Goal: Information Seeking & Learning: Learn about a topic

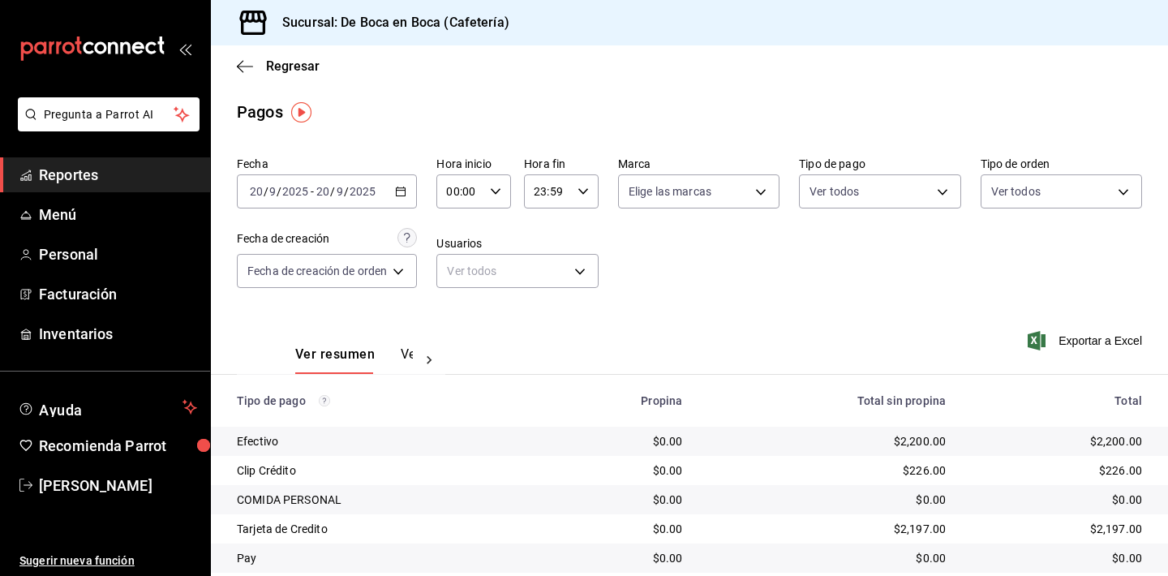
click at [292, 75] on div "Regresar" at bounding box center [689, 65] width 957 height 41
click at [292, 66] on span "Regresar" at bounding box center [293, 65] width 54 height 15
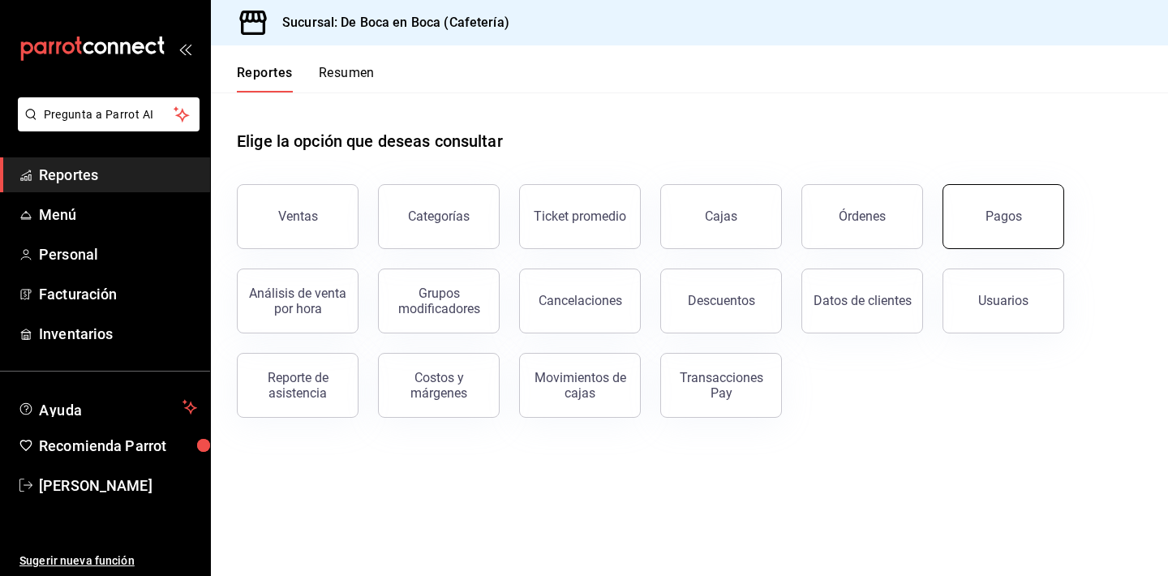
click at [987, 195] on button "Pagos" at bounding box center [1004, 216] width 122 height 65
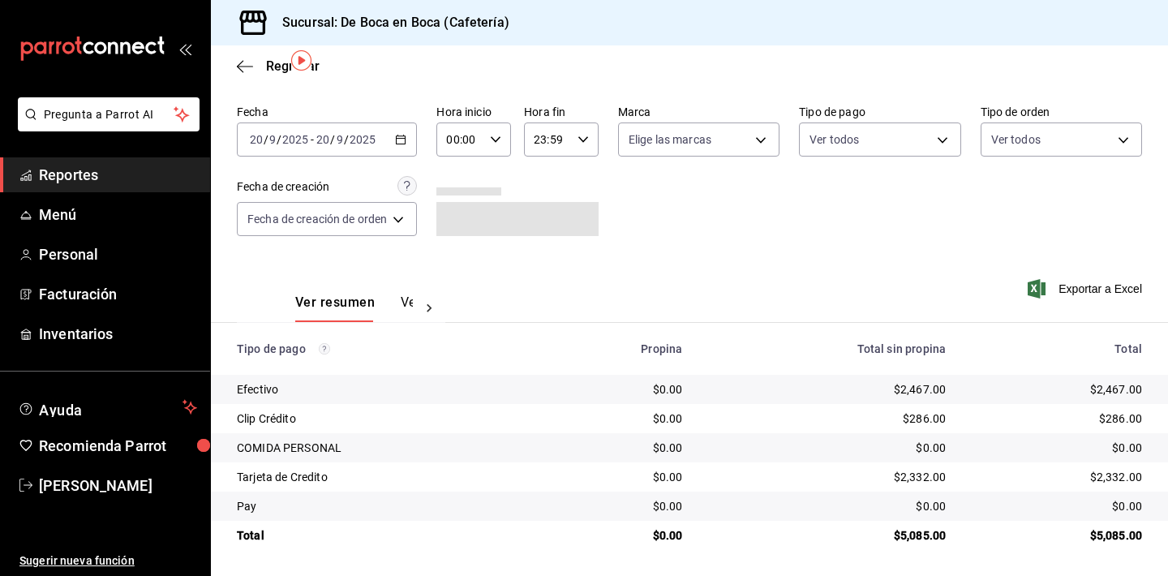
scroll to position [52, 0]
click at [277, 63] on span "Regresar" at bounding box center [293, 65] width 54 height 15
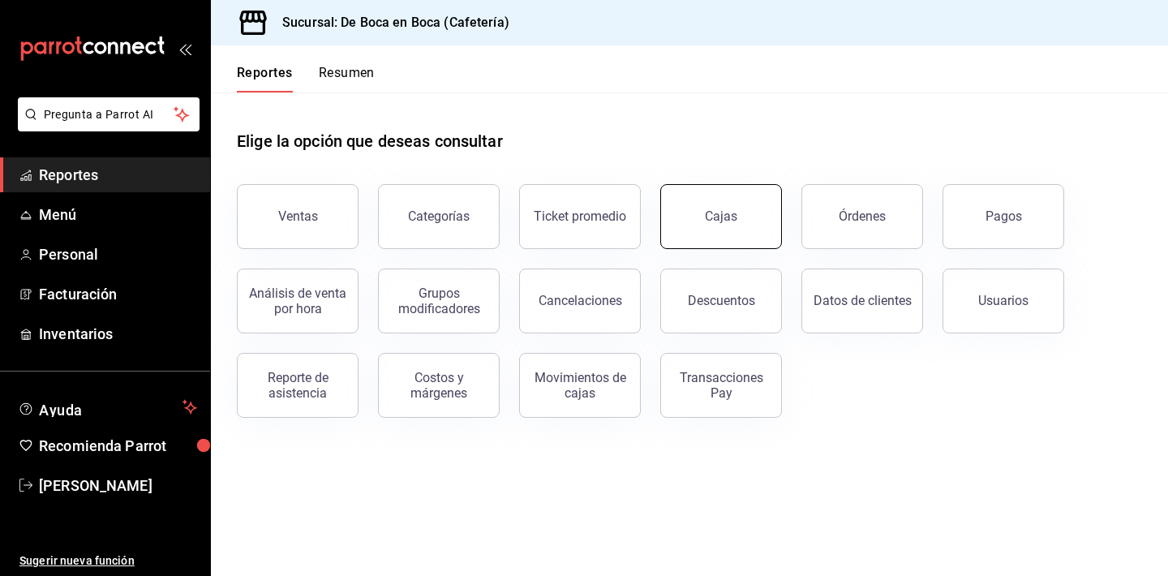
click at [705, 208] on link "Cajas" at bounding box center [721, 216] width 122 height 65
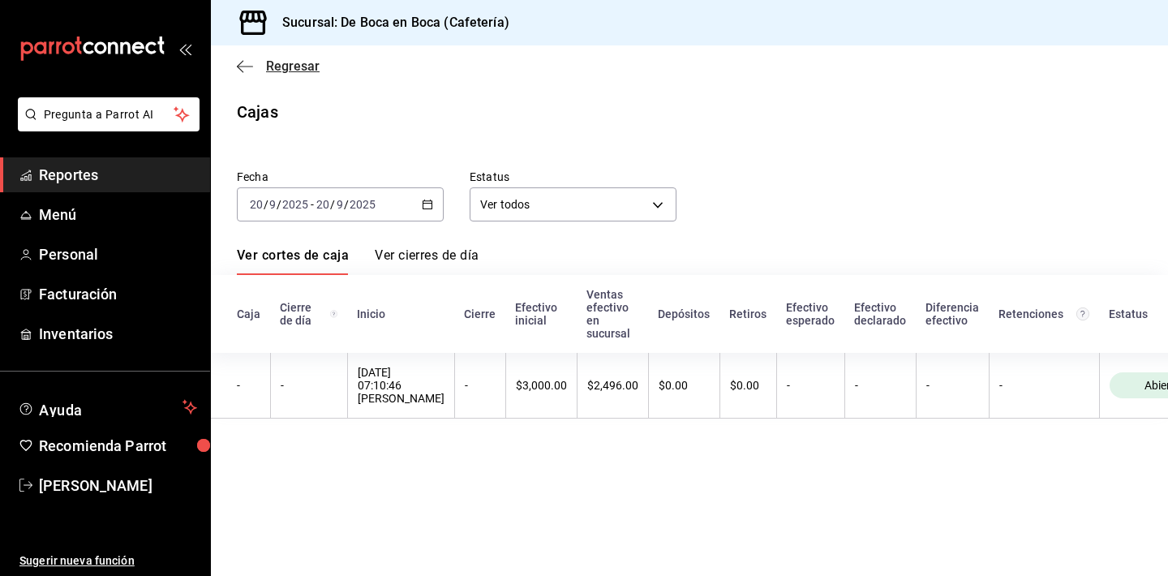
click at [299, 67] on span "Regresar" at bounding box center [293, 65] width 54 height 15
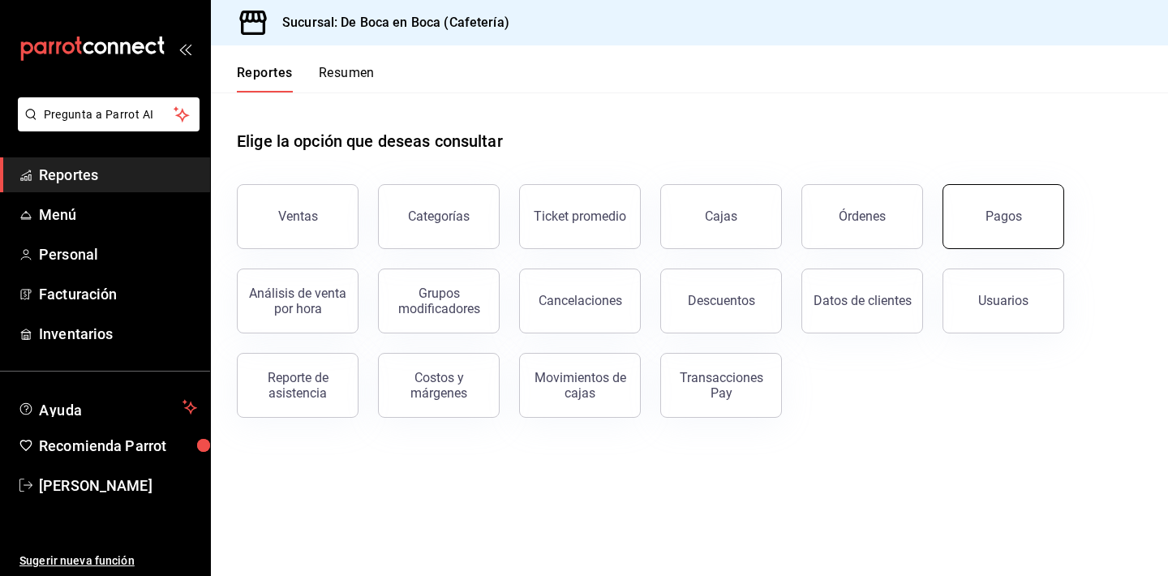
click at [957, 228] on button "Pagos" at bounding box center [1004, 216] width 122 height 65
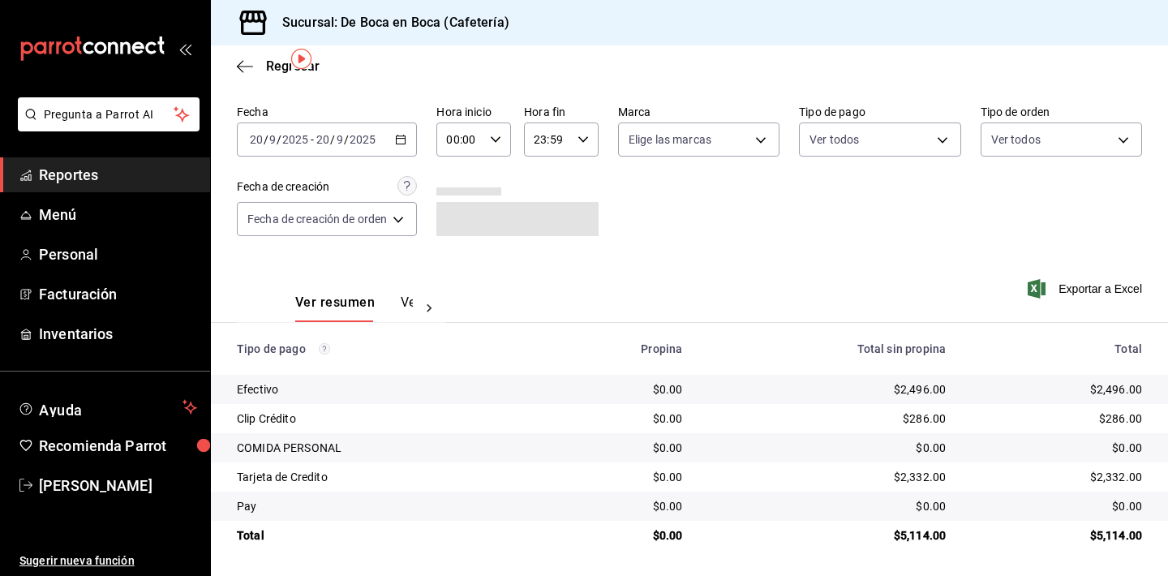
scroll to position [52, 0]
click at [279, 68] on span "Regresar" at bounding box center [293, 65] width 54 height 15
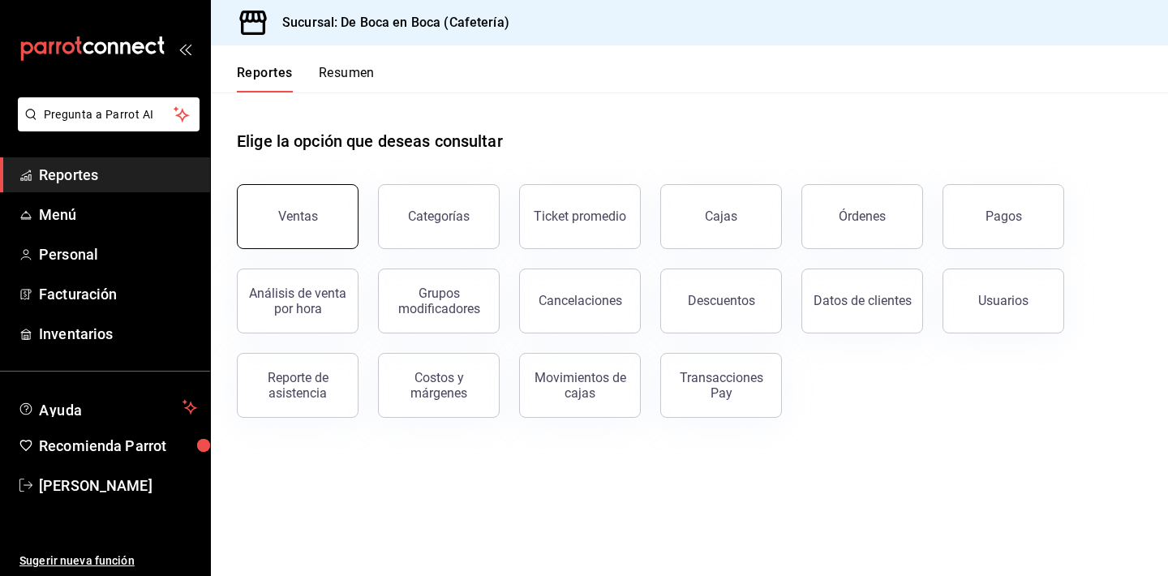
click at [321, 228] on button "Ventas" at bounding box center [298, 216] width 122 height 65
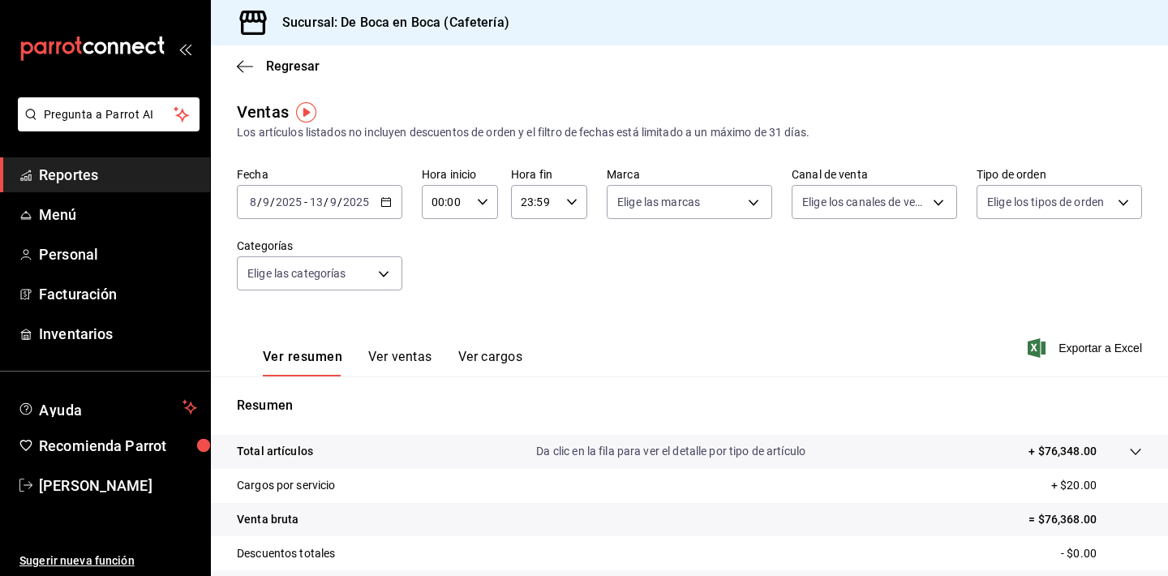
click at [397, 201] on div "[DATE] [DATE] - [DATE] [DATE]" at bounding box center [320, 202] width 166 height 34
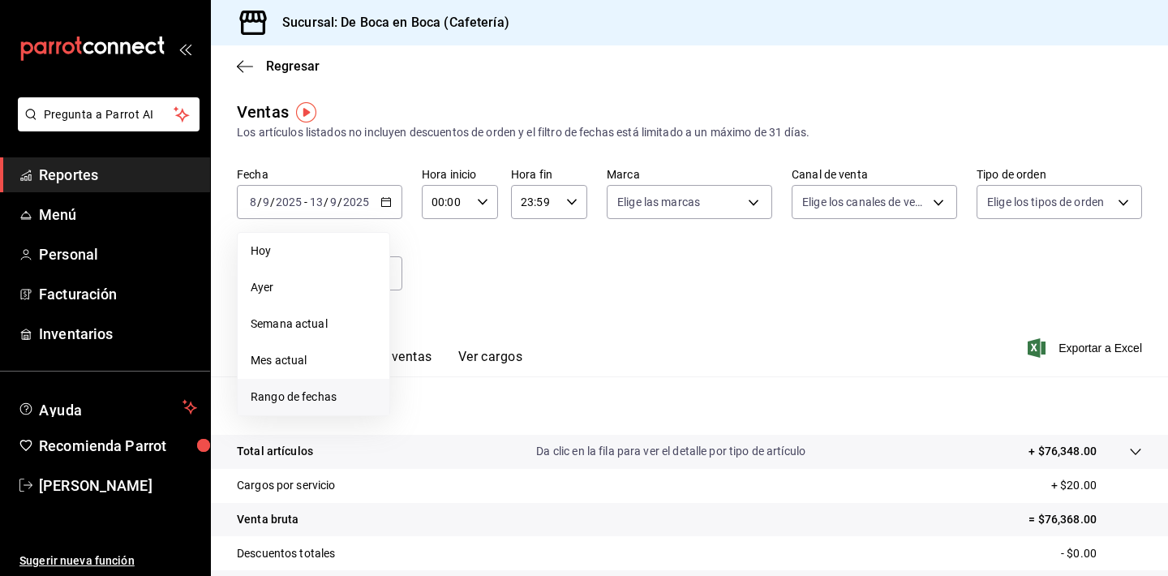
click at [342, 402] on span "Rango de fechas" at bounding box center [314, 397] width 126 height 17
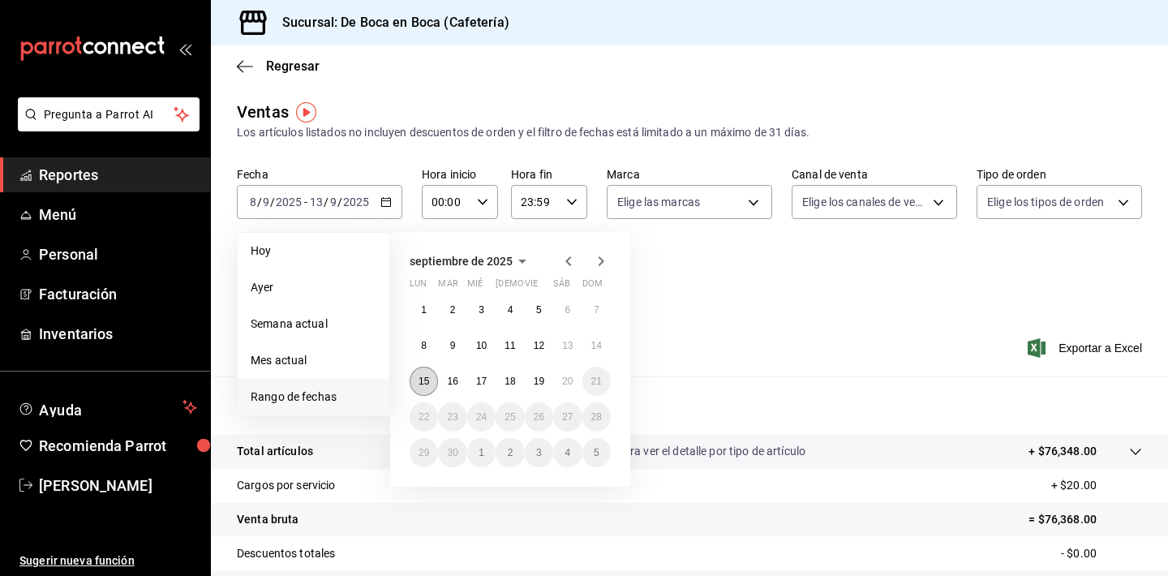
click at [422, 387] on abbr "15" at bounding box center [424, 381] width 11 height 11
click at [582, 381] on button "20" at bounding box center [567, 381] width 28 height 29
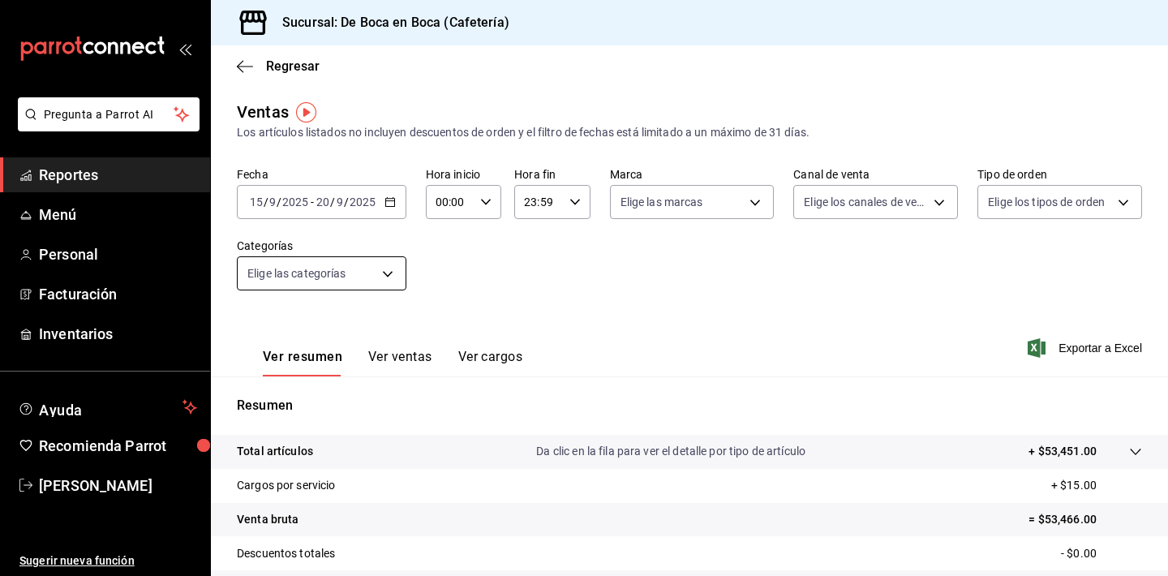
click at [393, 271] on body "Pregunta a Parrot AI Reportes Menú Personal Facturación Inventarios Ayuda Recom…" at bounding box center [584, 288] width 1168 height 576
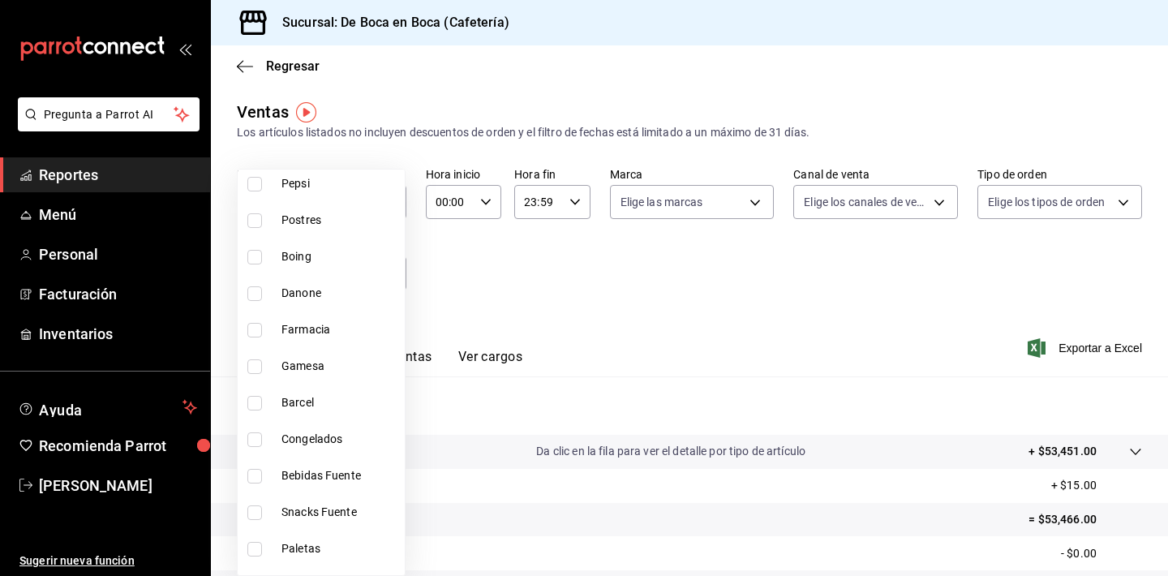
scroll to position [208, 0]
click at [363, 402] on span "Barcel" at bounding box center [340, 401] width 117 height 17
type input "19f15484-6054-45c2-b3ec-59fd864add96"
checkbox input "true"
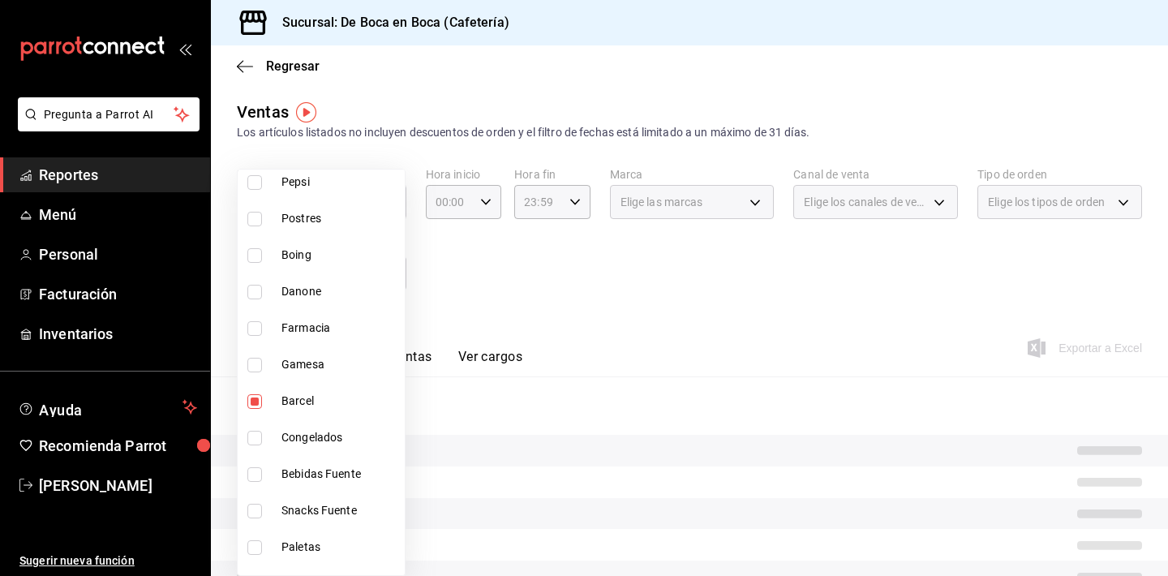
click at [457, 318] on div at bounding box center [584, 288] width 1168 height 576
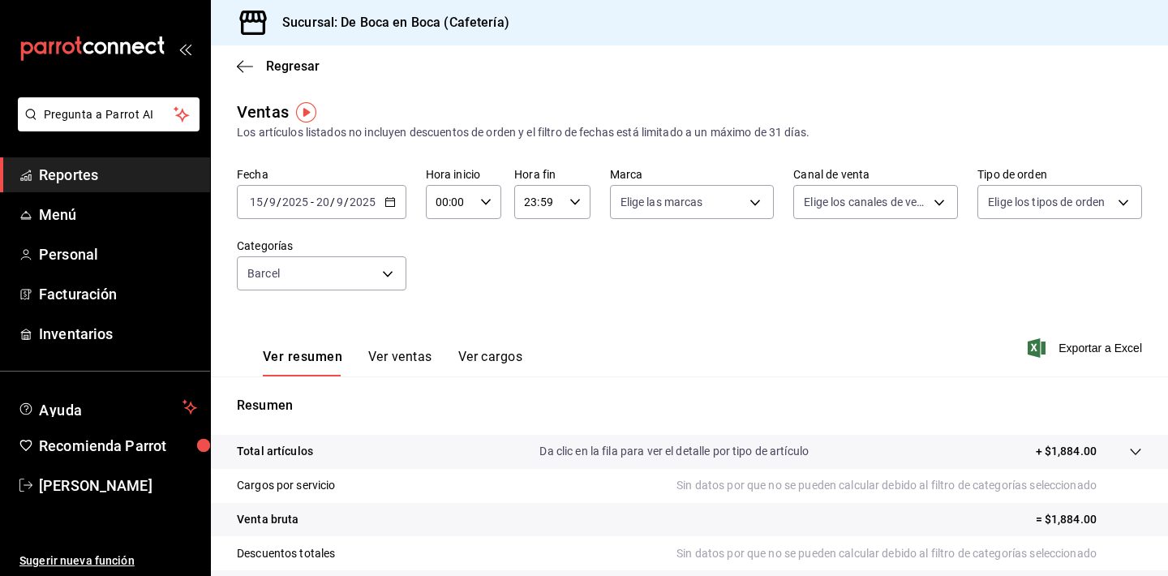
click at [415, 353] on button "Ver ventas" at bounding box center [400, 363] width 64 height 28
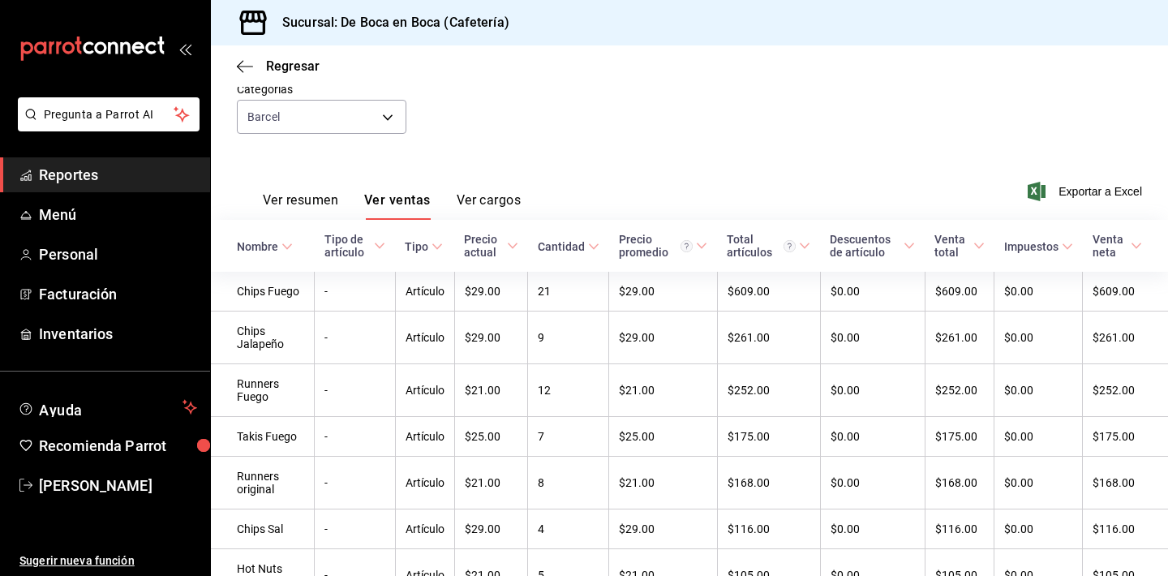
click at [585, 249] on div "Cantidad" at bounding box center [561, 246] width 47 height 13
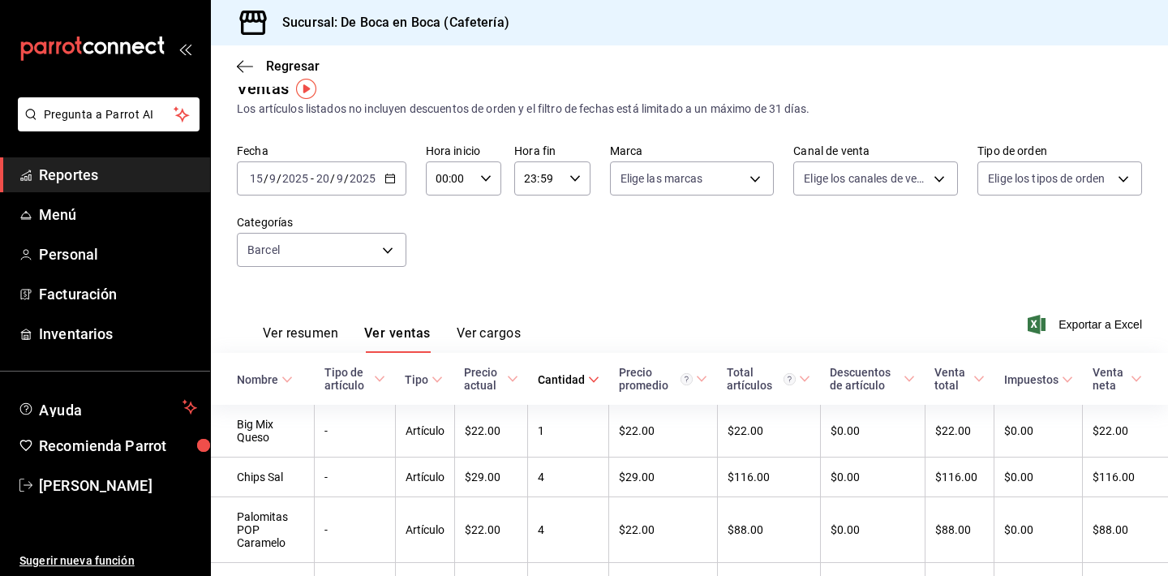
click at [585, 375] on div "Cantidad" at bounding box center [561, 379] width 47 height 13
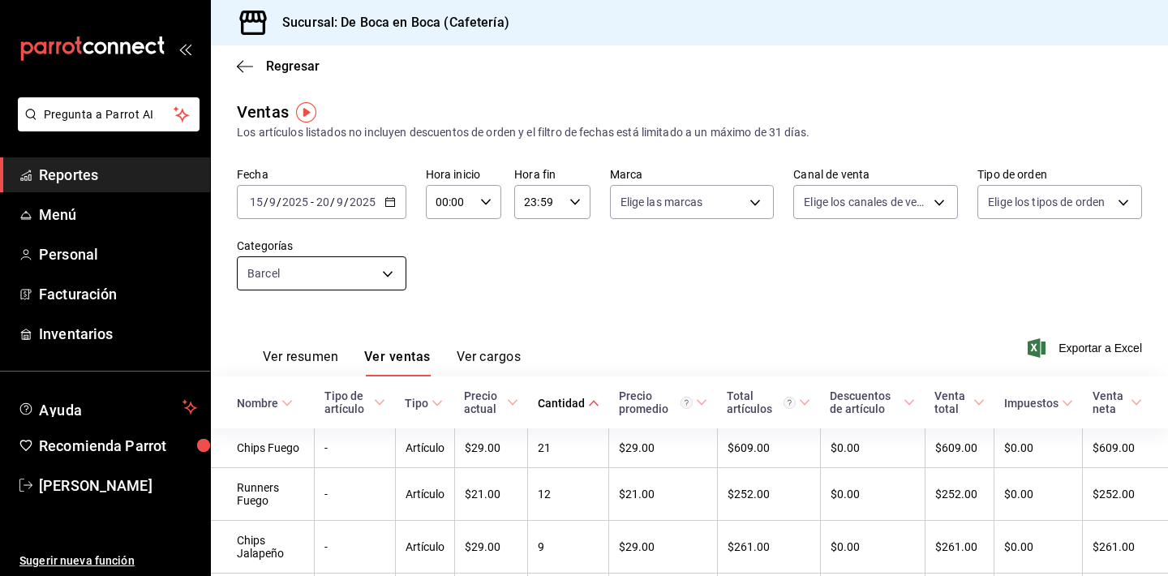
scroll to position [0, 0]
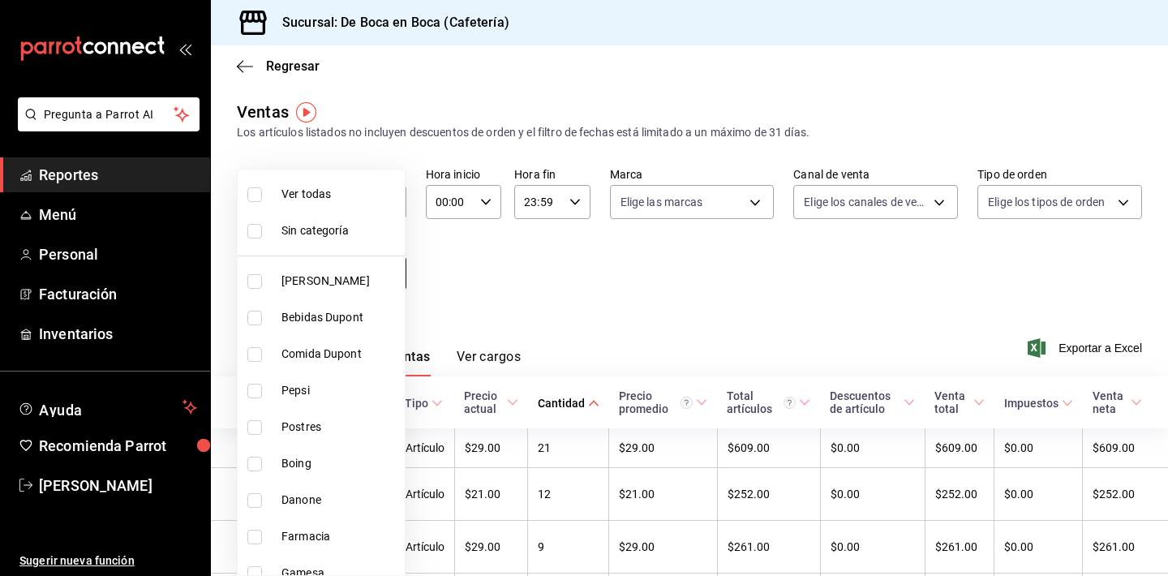
click at [368, 277] on body "Pregunta a Parrot AI Reportes Menú Personal Facturación Inventarios Ayuda Recom…" at bounding box center [584, 288] width 1168 height 576
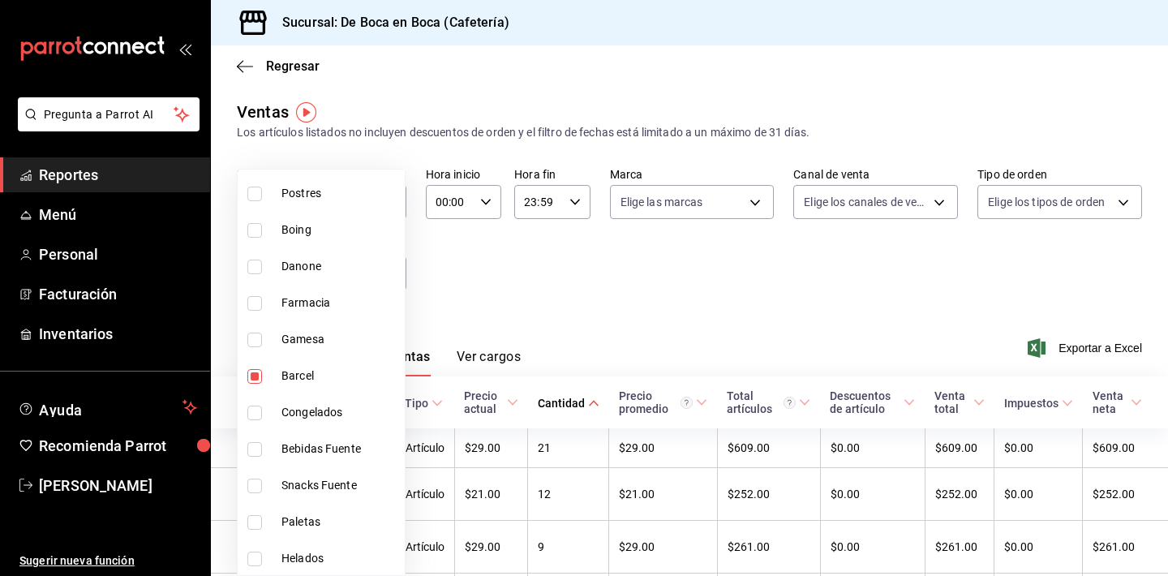
scroll to position [260, 0]
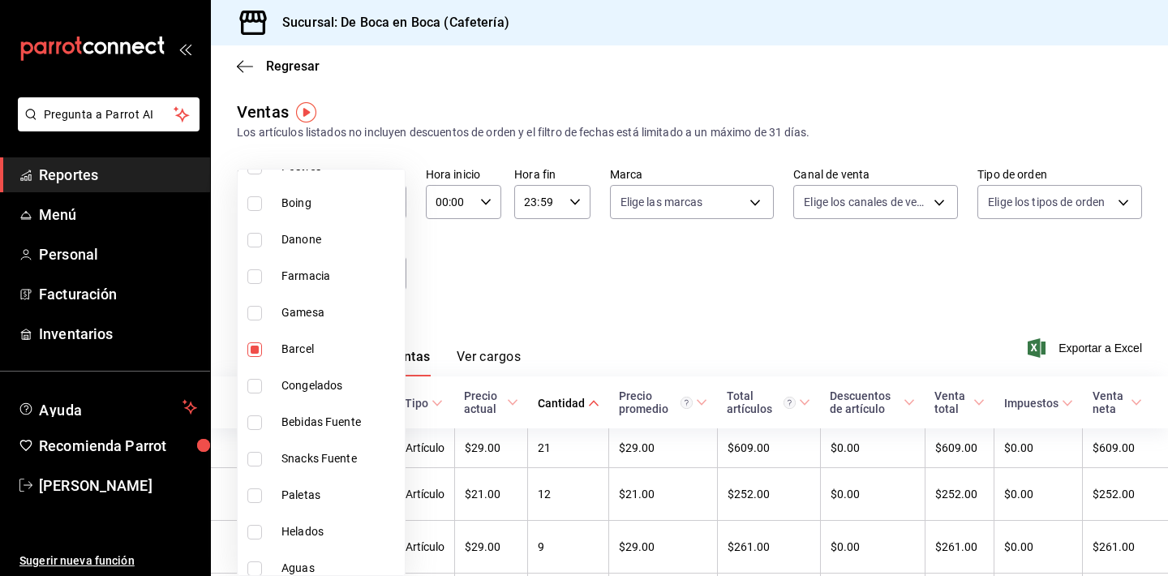
click at [329, 348] on span "Barcel" at bounding box center [340, 349] width 117 height 17
checkbox input "false"
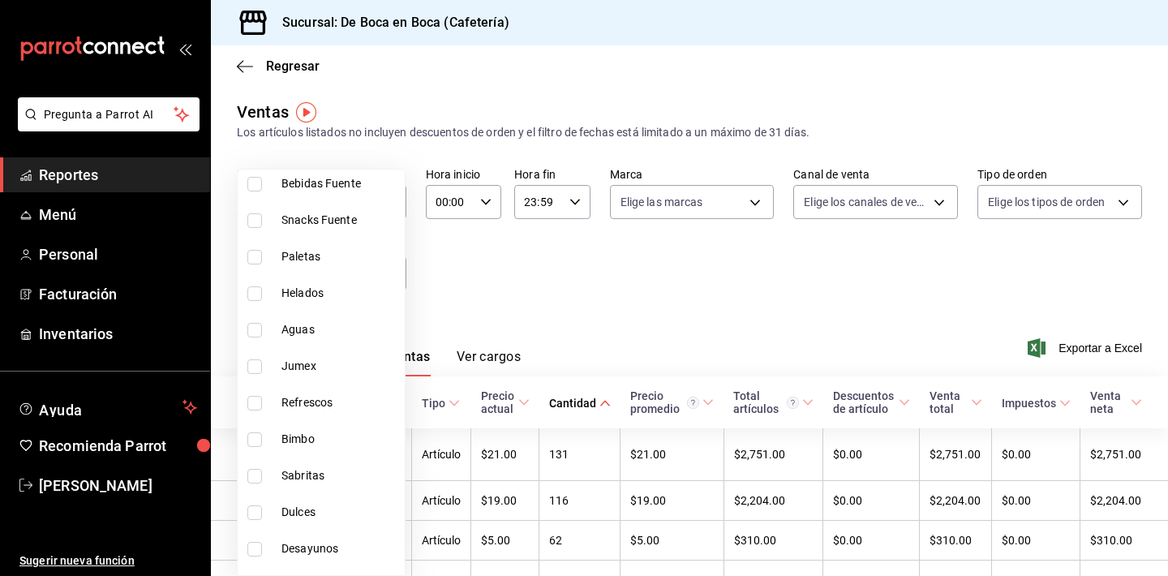
scroll to position [500, 0]
click at [360, 466] on li "Sabritas" at bounding box center [321, 475] width 167 height 37
type input "71337efe-9871-4877-811c-99c56d24e36c"
checkbox input "true"
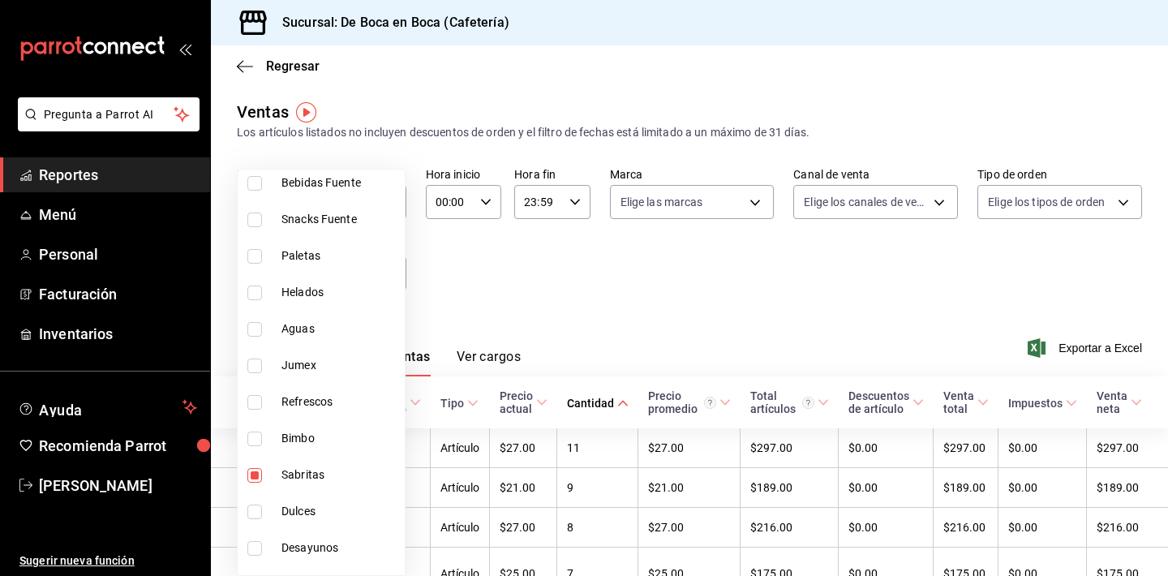
click at [514, 322] on div at bounding box center [584, 288] width 1168 height 576
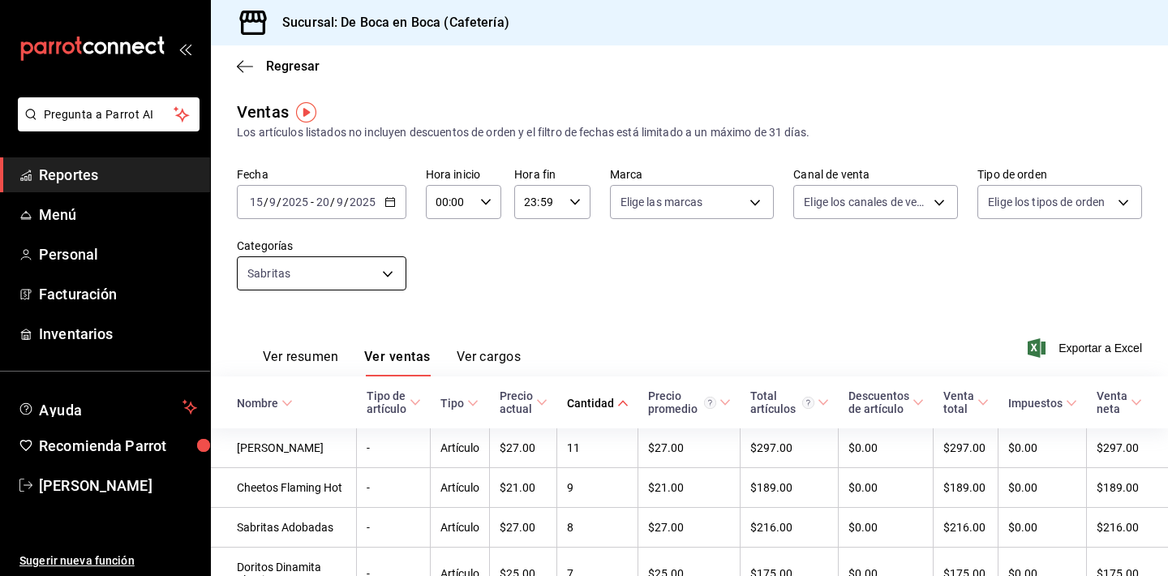
click at [389, 283] on body "Pregunta a Parrot AI Reportes Menú Personal Facturación Inventarios Ayuda Recom…" at bounding box center [584, 288] width 1168 height 576
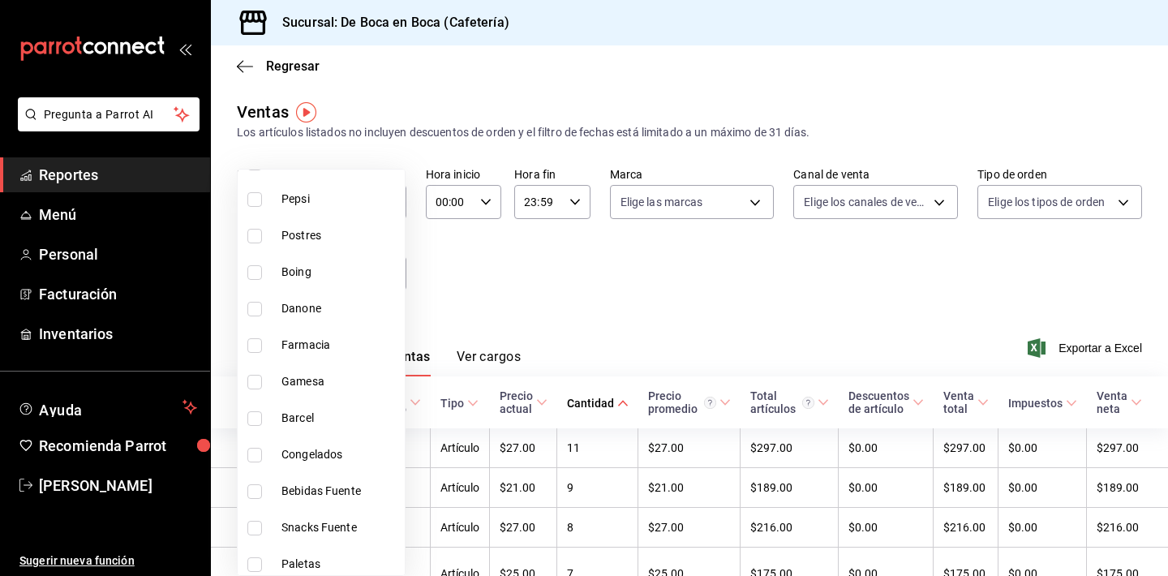
scroll to position [194, 0]
click at [331, 388] on li "Gamesa" at bounding box center [321, 379] width 167 height 37
type input "71337efe-9871-4877-811c-99c56d24e36c,607dcb34-a406-48f6-ba26-d2ffca9dbe64"
checkbox input "true"
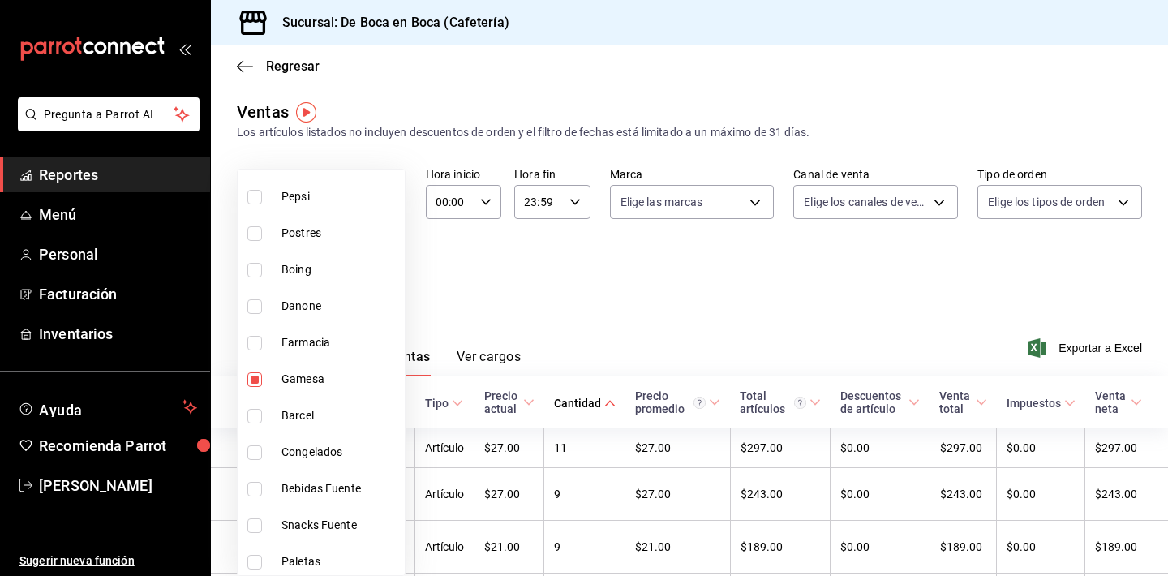
click at [446, 323] on div at bounding box center [584, 288] width 1168 height 576
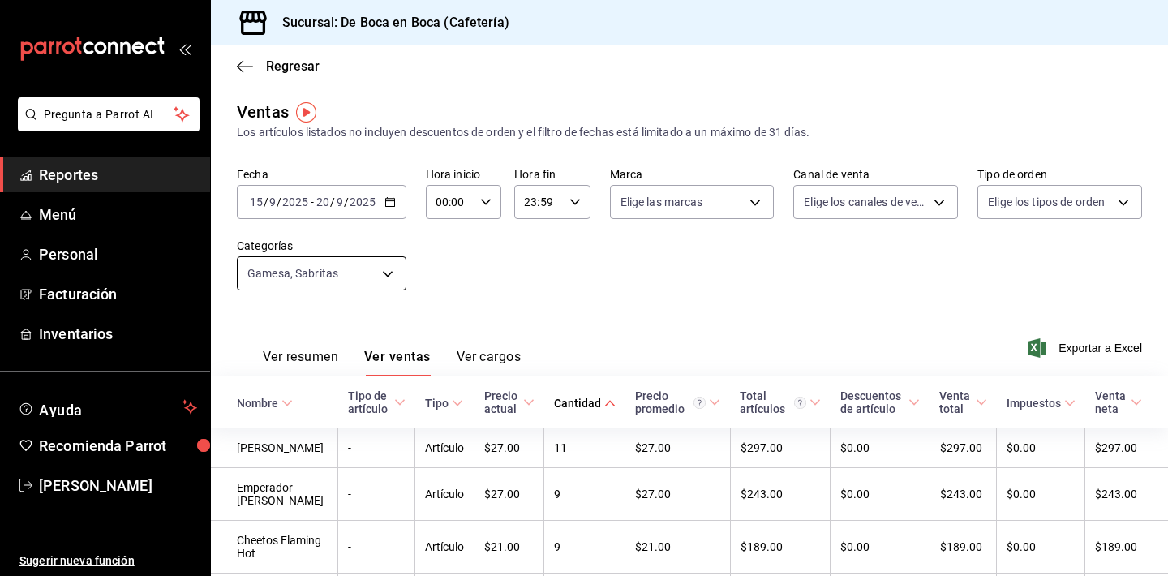
click at [388, 281] on body "Pregunta a Parrot AI Reportes Menú Personal Facturación Inventarios Ayuda Recom…" at bounding box center [584, 288] width 1168 height 576
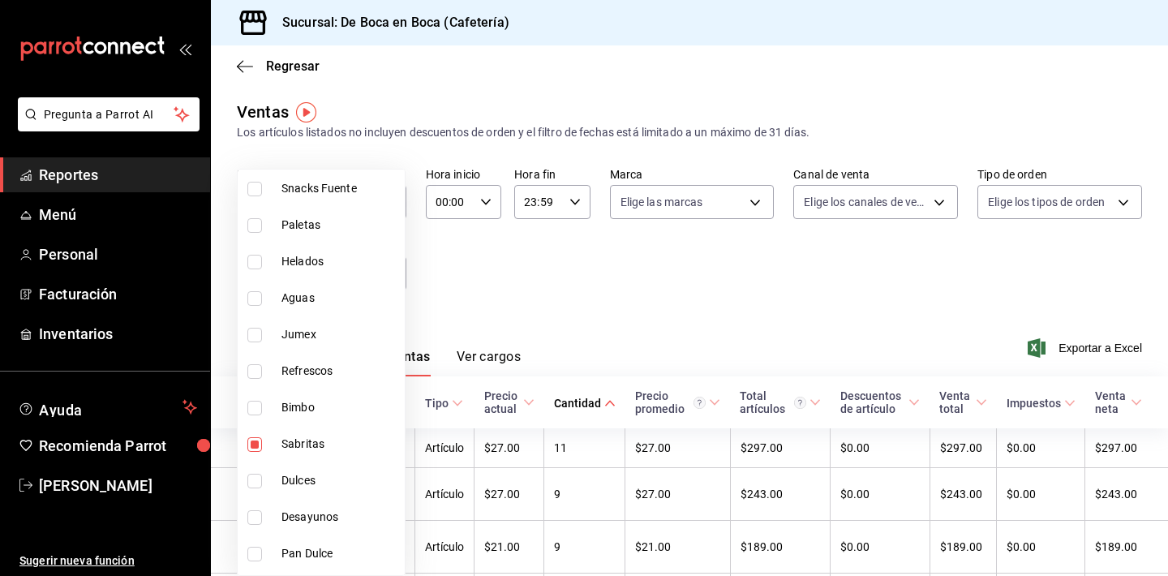
scroll to position [545, 0]
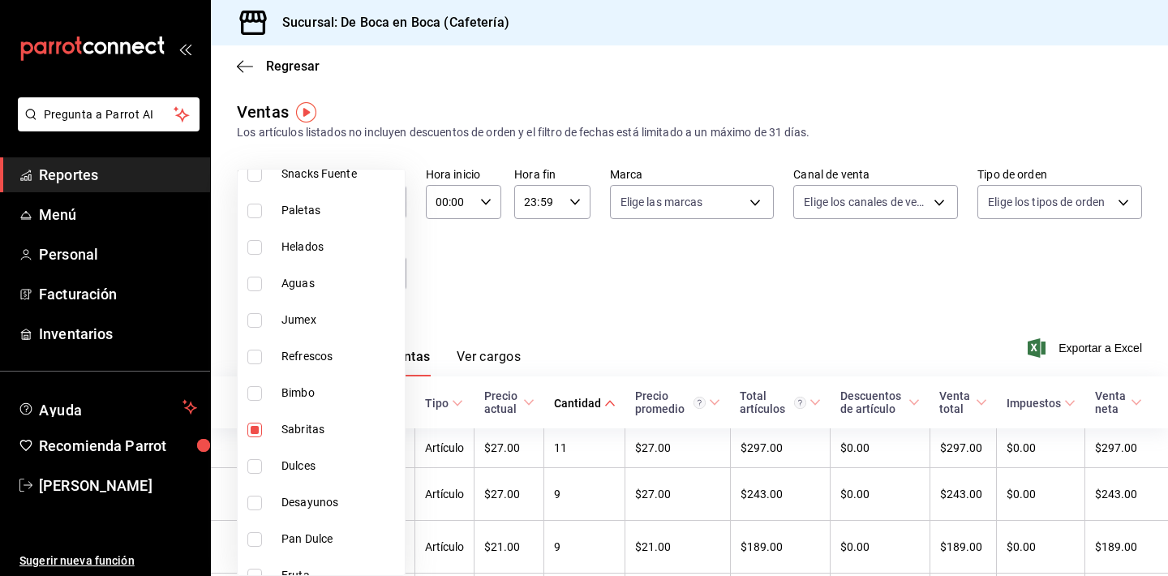
click at [334, 431] on span "Sabritas" at bounding box center [340, 429] width 117 height 17
type input "607dcb34-a406-48f6-ba26-d2ffca9dbe64"
checkbox input "false"
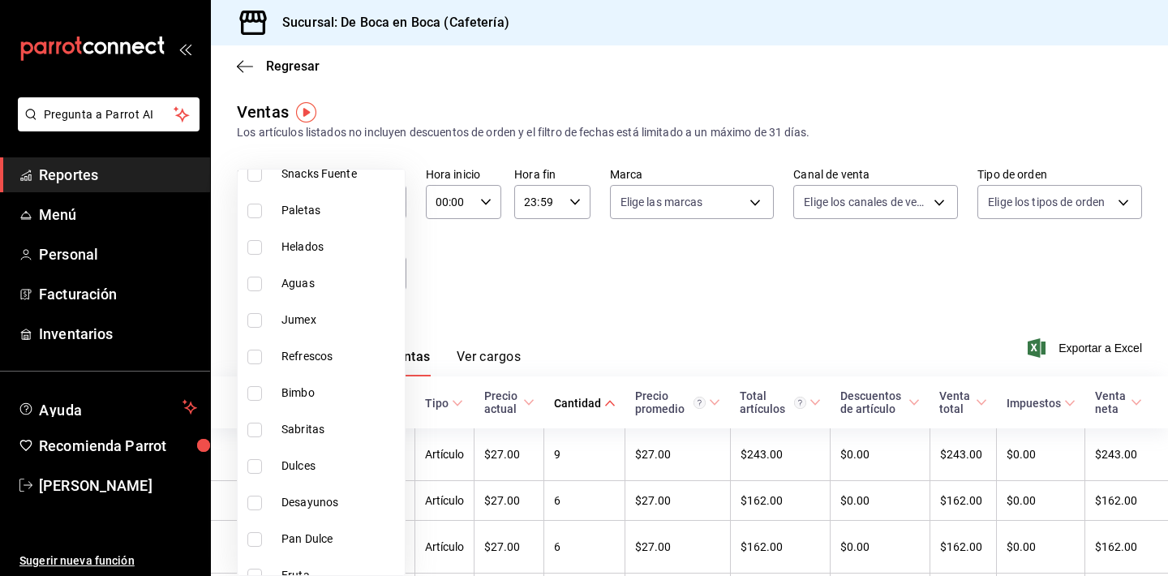
click at [479, 330] on div at bounding box center [584, 288] width 1168 height 576
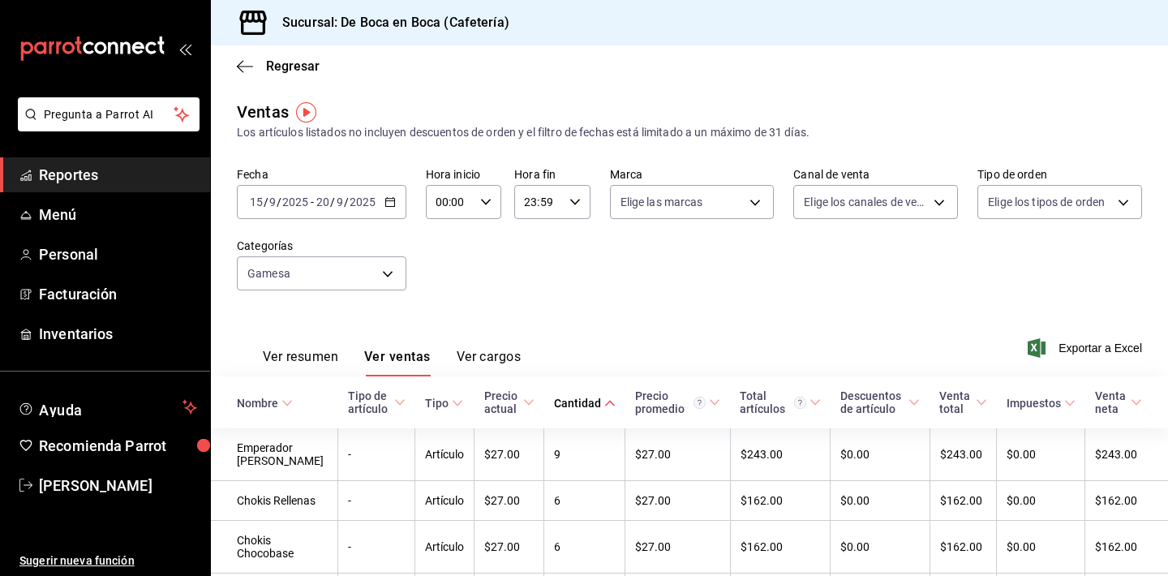
click at [306, 294] on div "Fecha [DATE] [DATE] - [DATE] [DATE] Hora inicio 00:00 Hora inicio Hora fin 23:5…" at bounding box center [689, 238] width 905 height 143
click at [312, 281] on body "Pregunta a Parrot AI Reportes Menú Personal Facturación Inventarios Ayuda Recom…" at bounding box center [584, 288] width 1168 height 576
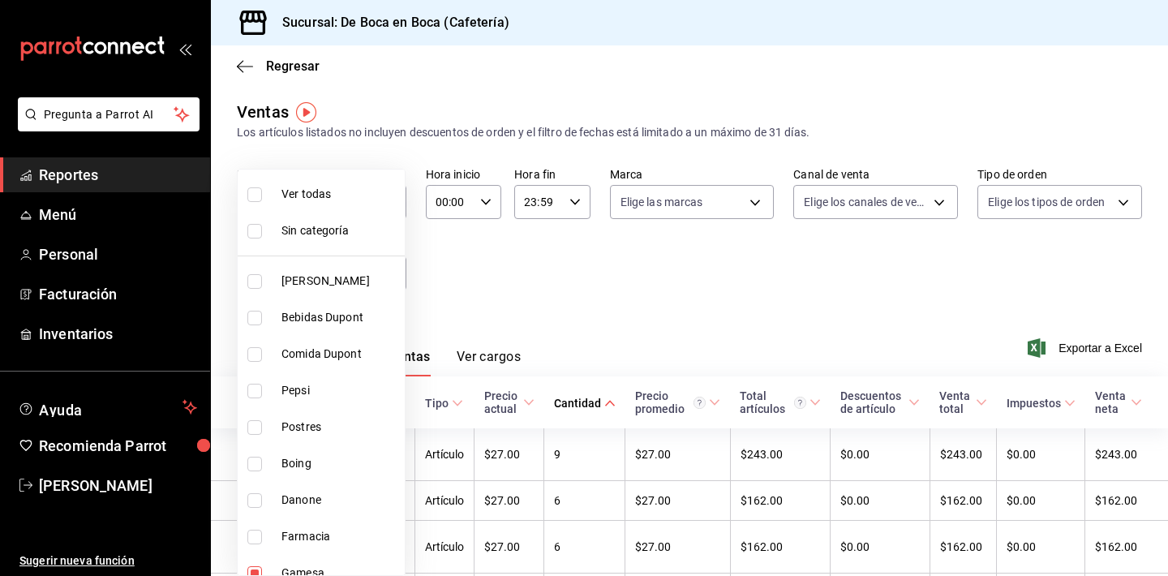
click at [300, 240] on li "Sin categoría" at bounding box center [321, 231] width 167 height 37
checkbox input "true"
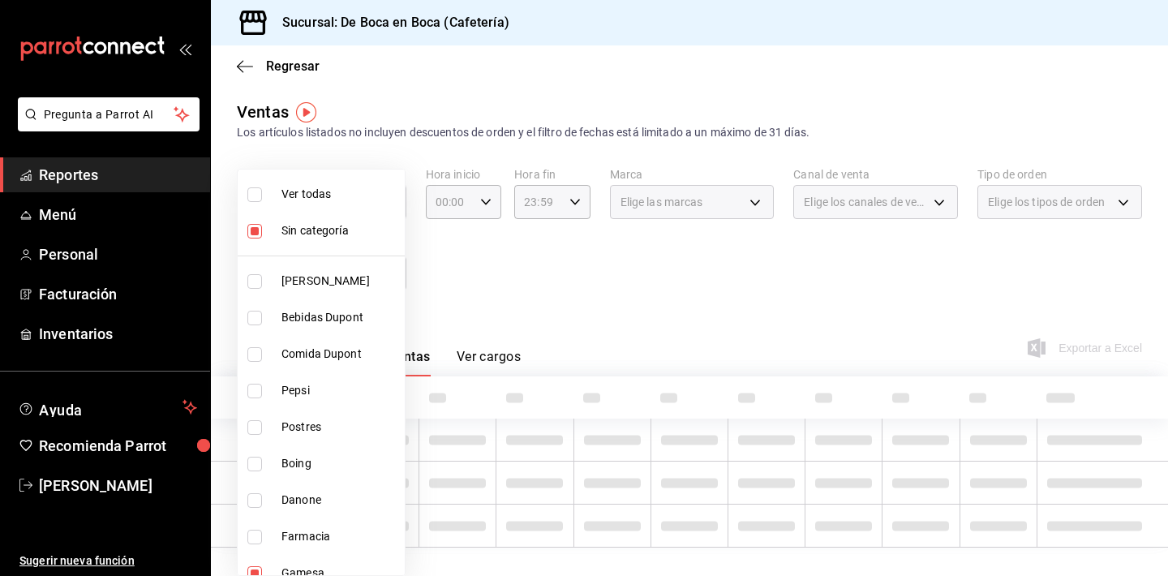
click at [297, 197] on span "Ver todas" at bounding box center [340, 194] width 117 height 17
type input "96b92fd8-ecd9-4917-ae34-a503a6ec1cb7,f4369217-5354-4a5e-b4ff-cedfdf5bd663,09da8…"
checkbox input "true"
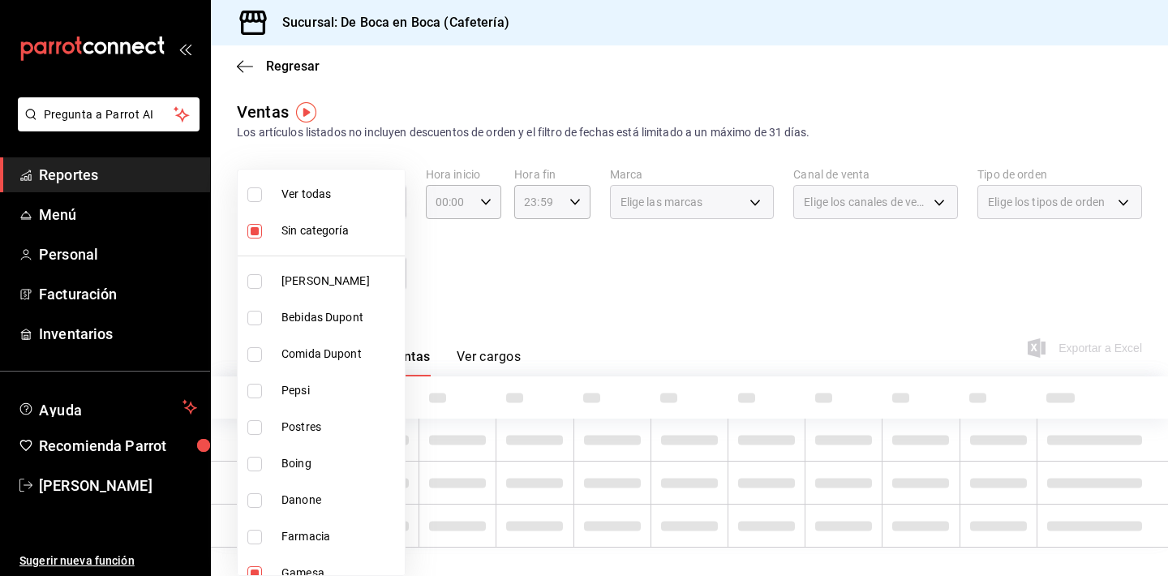
checkbox input "true"
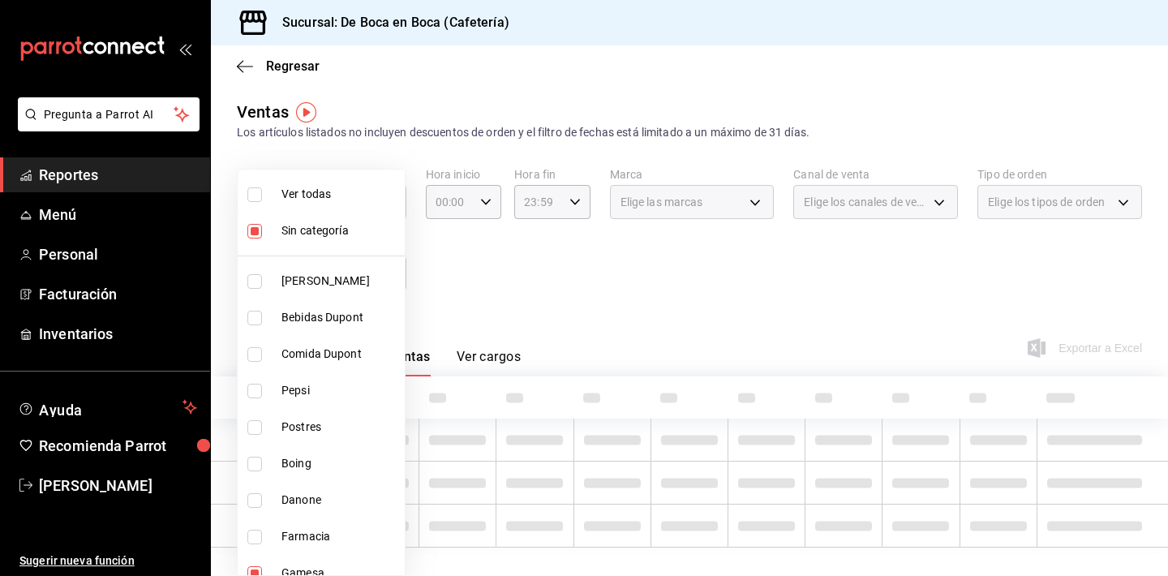
checkbox input "true"
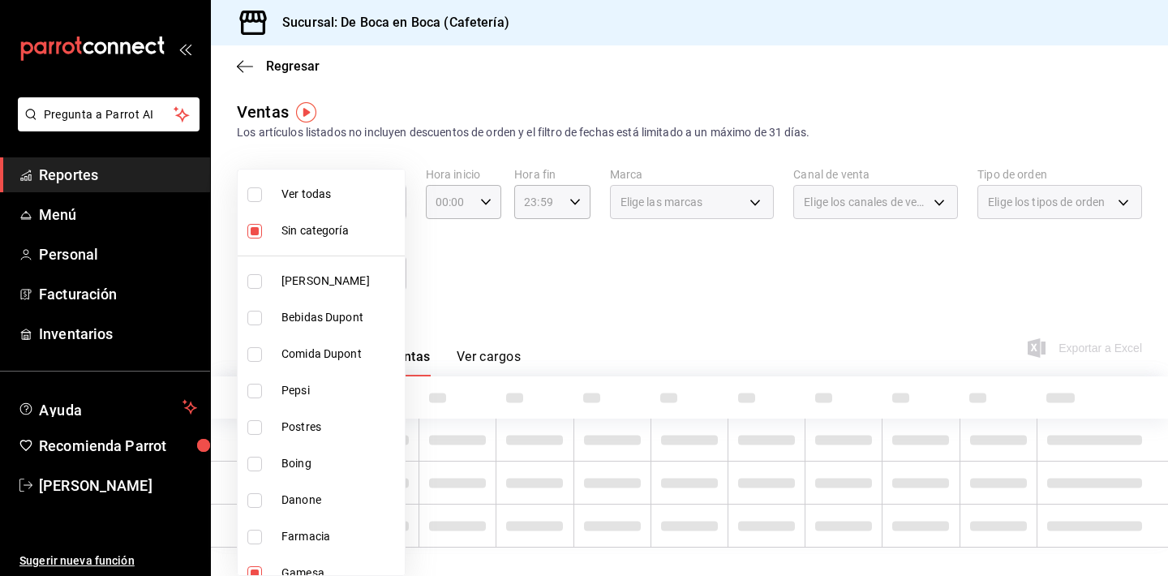
checkbox input "true"
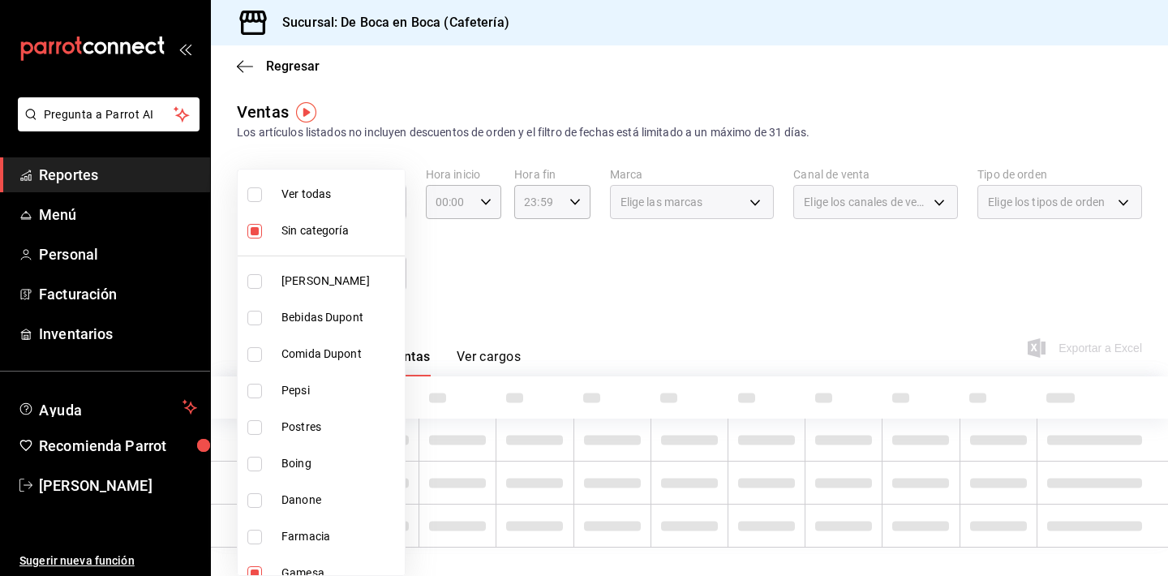
checkbox input "true"
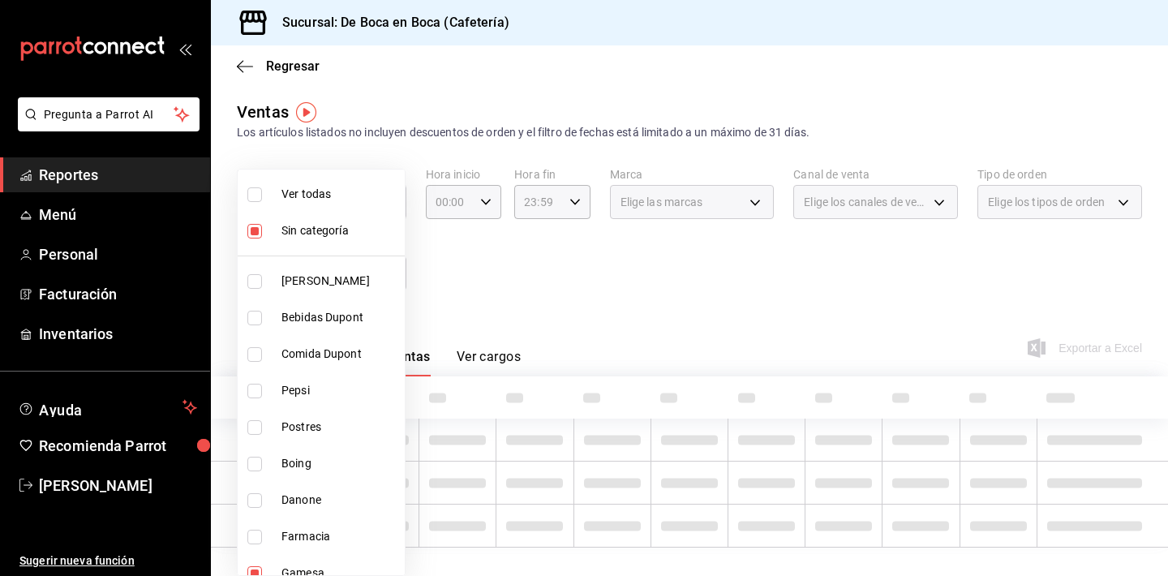
checkbox input "true"
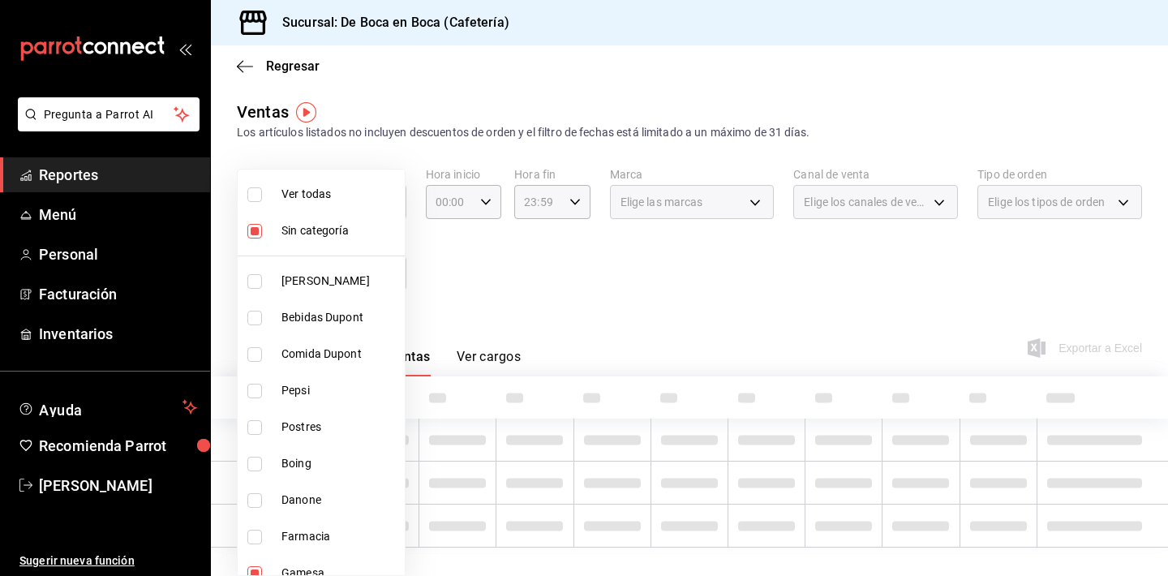
checkbox input "true"
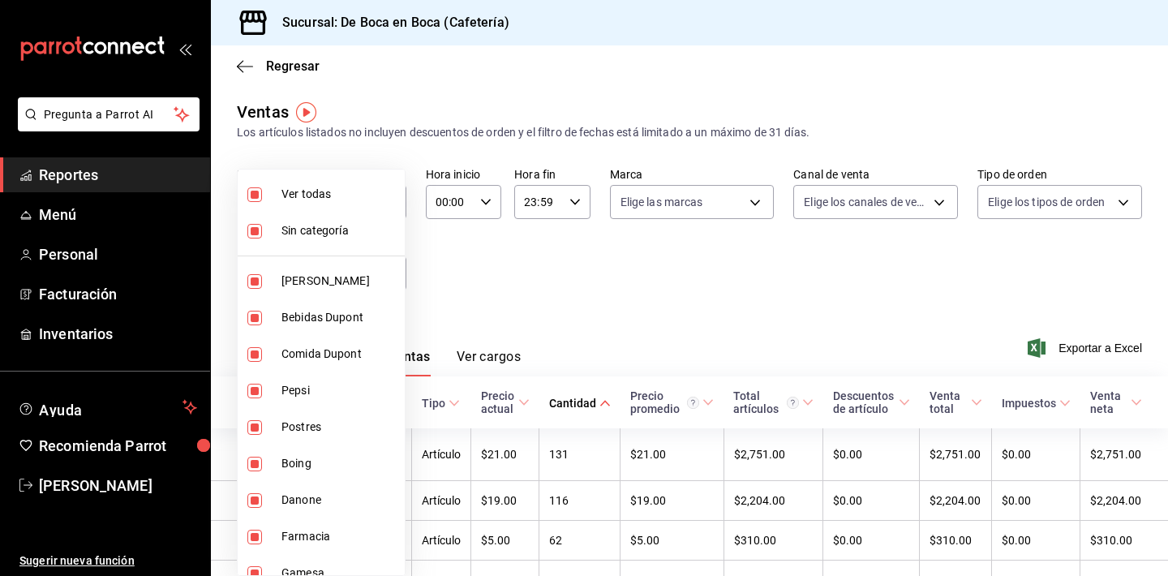
click at [445, 293] on div at bounding box center [584, 288] width 1168 height 576
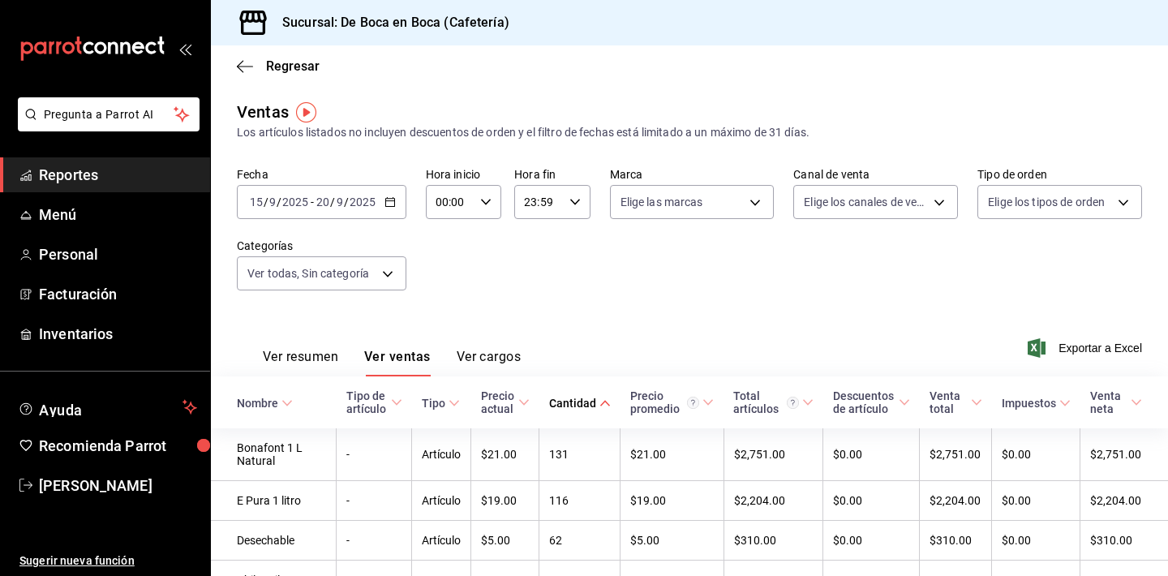
click at [269, 406] on div "Nombre" at bounding box center [257, 403] width 41 height 13
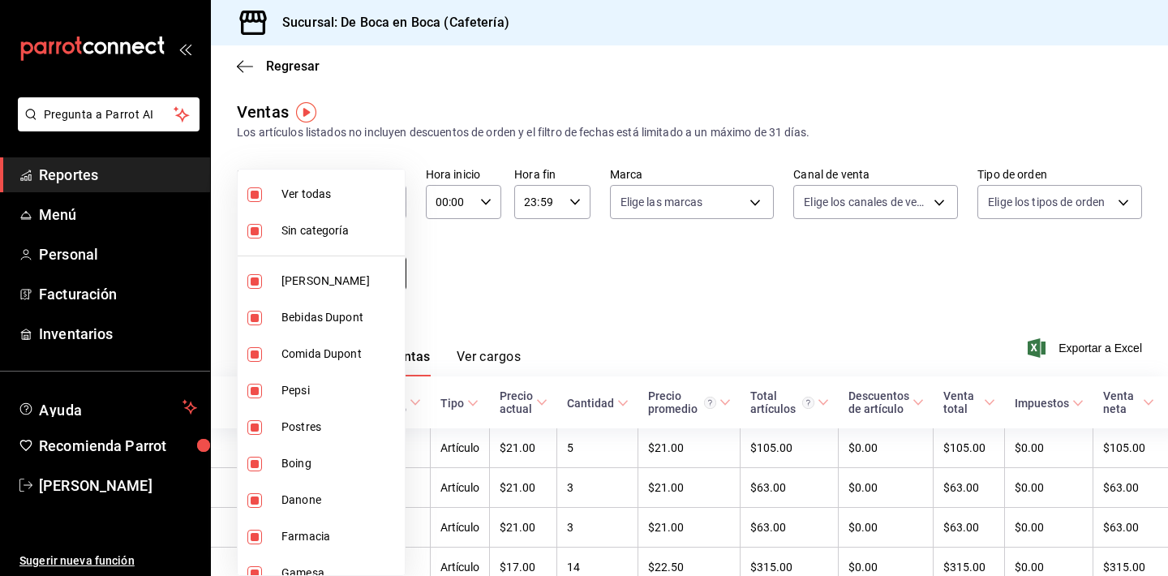
click at [385, 273] on body "Pregunta a Parrot AI Reportes Menú Personal Facturación Inventarios Ayuda Recom…" at bounding box center [584, 288] width 1168 height 576
click at [324, 192] on span "Ver todas" at bounding box center [340, 194] width 117 height 17
checkbox input "false"
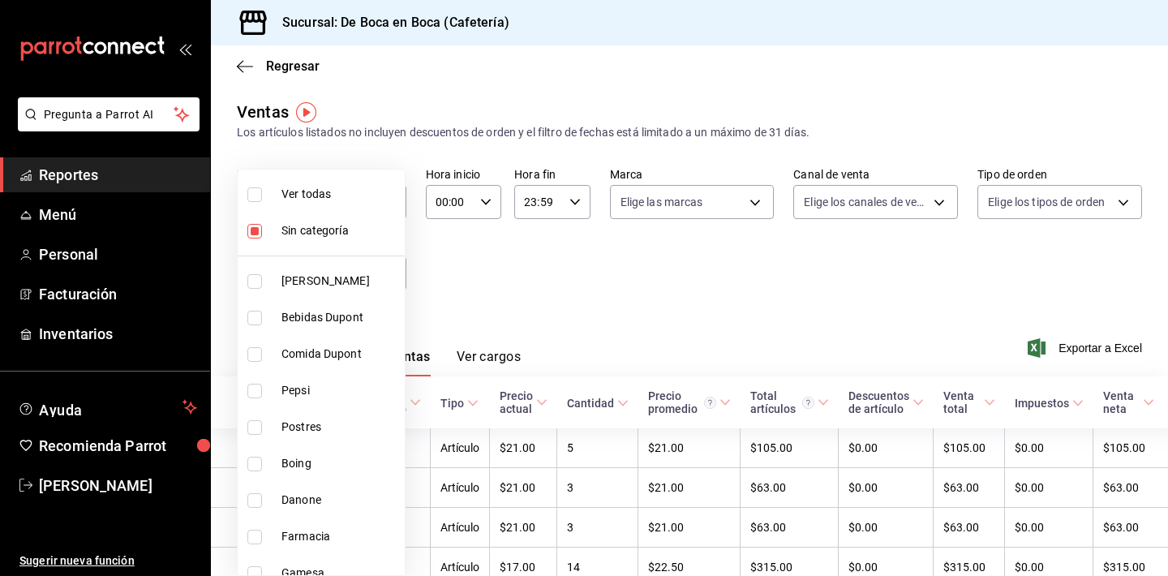
checkbox input "false"
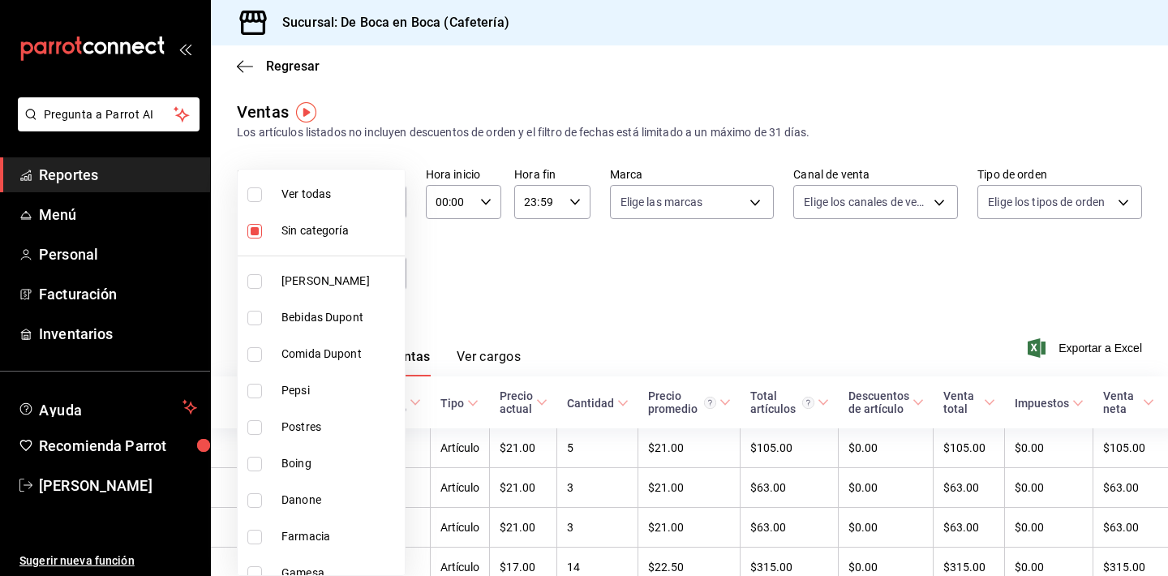
checkbox input "false"
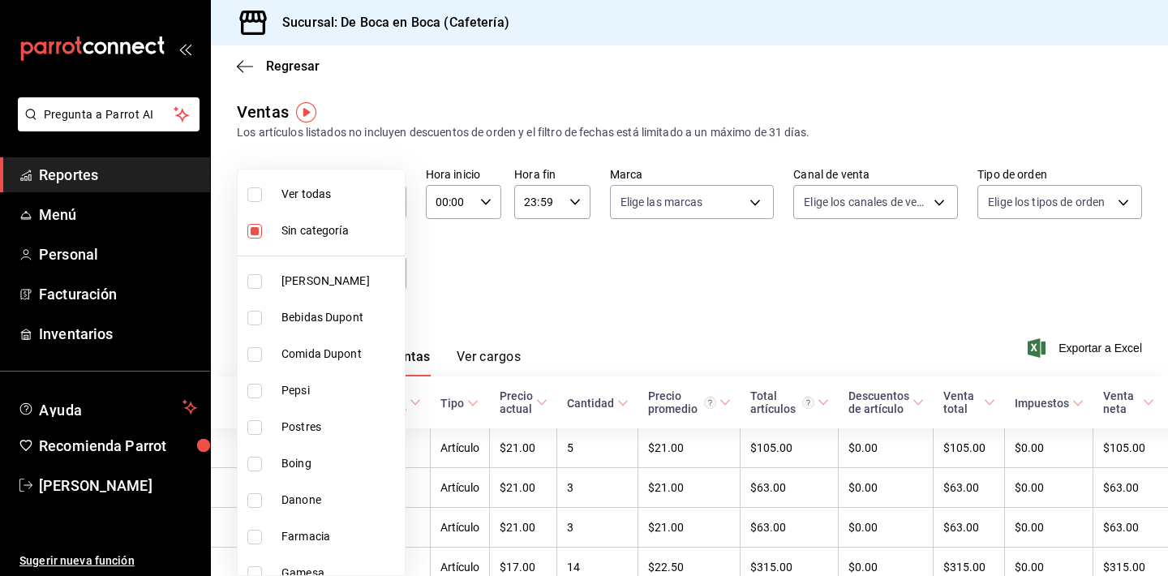
checkbox input "false"
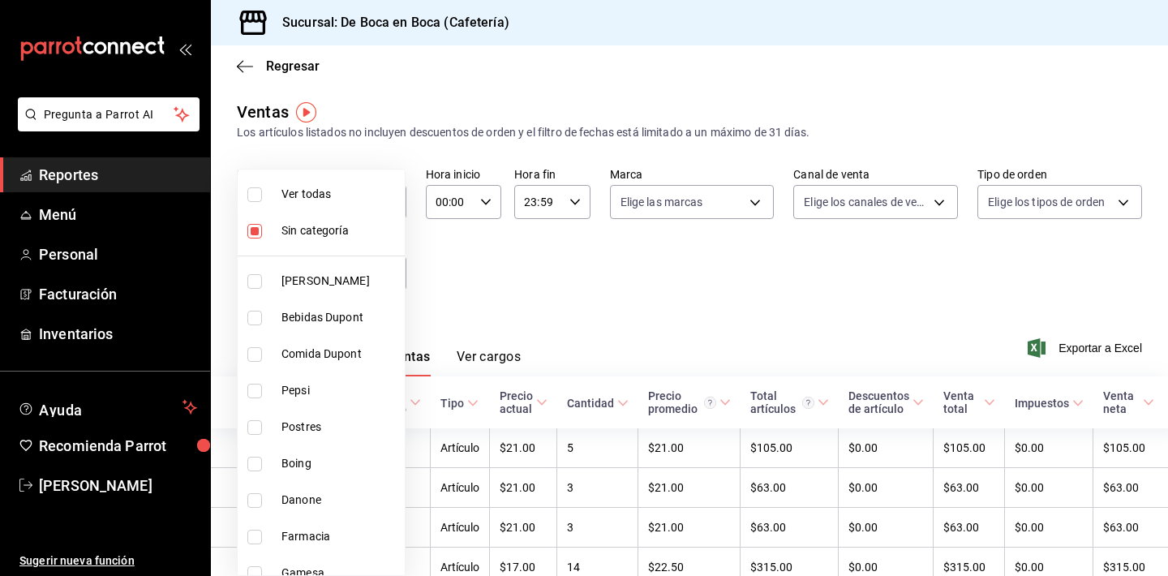
checkbox input "false"
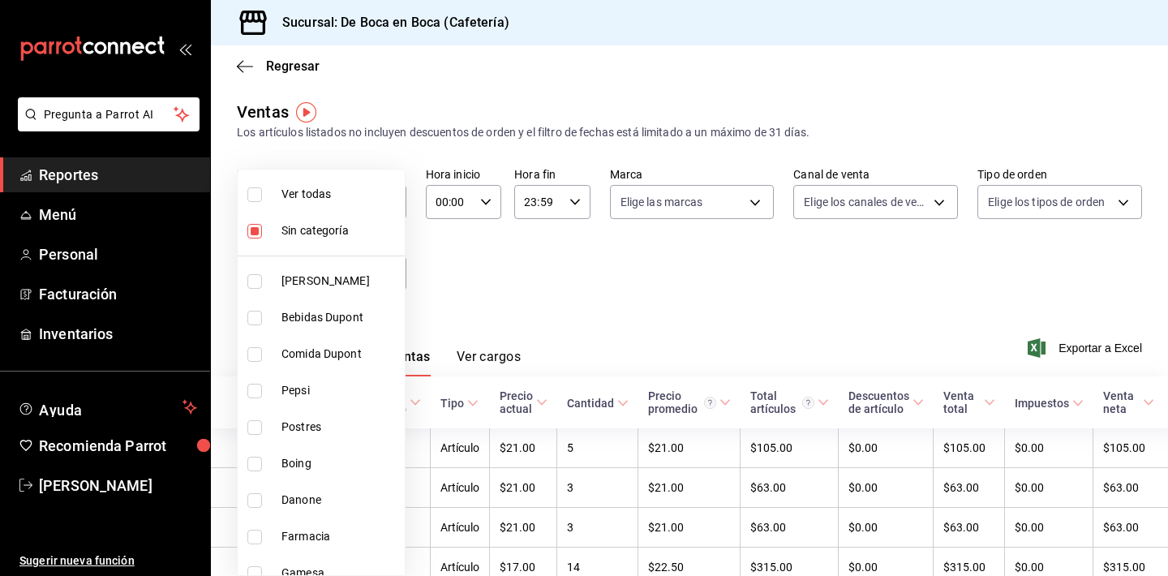
checkbox input "false"
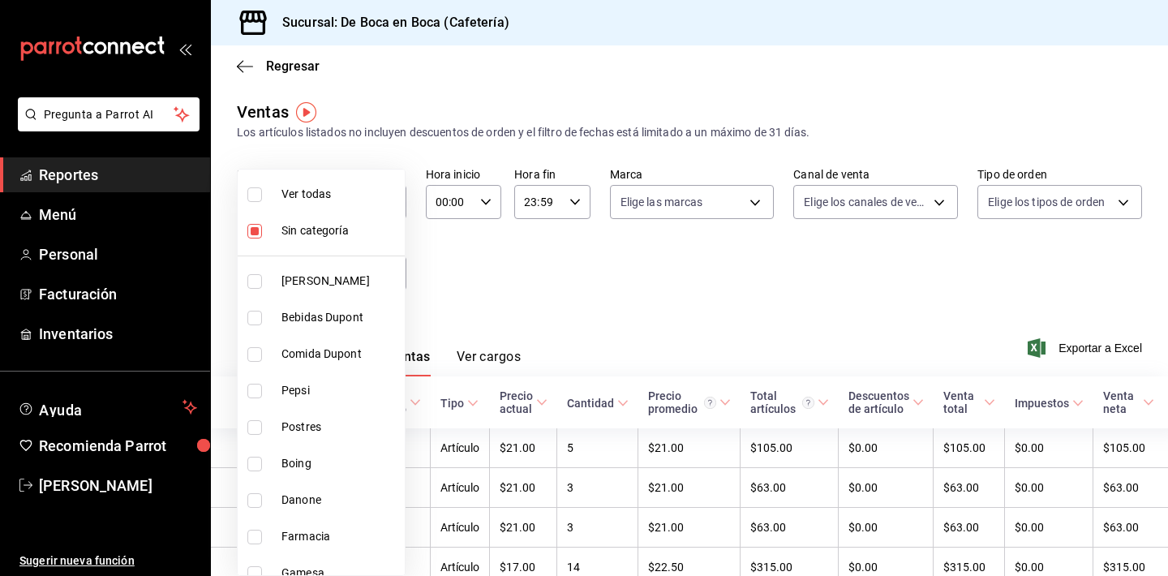
checkbox input "false"
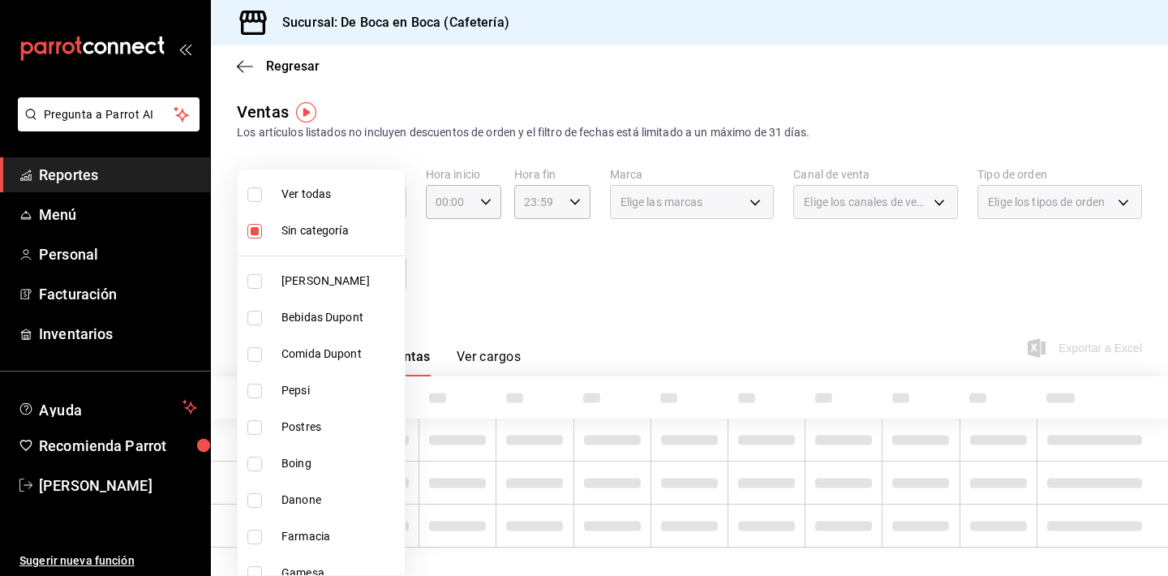
click at [326, 230] on span "Sin categoría" at bounding box center [340, 230] width 117 height 17
checkbox input "false"
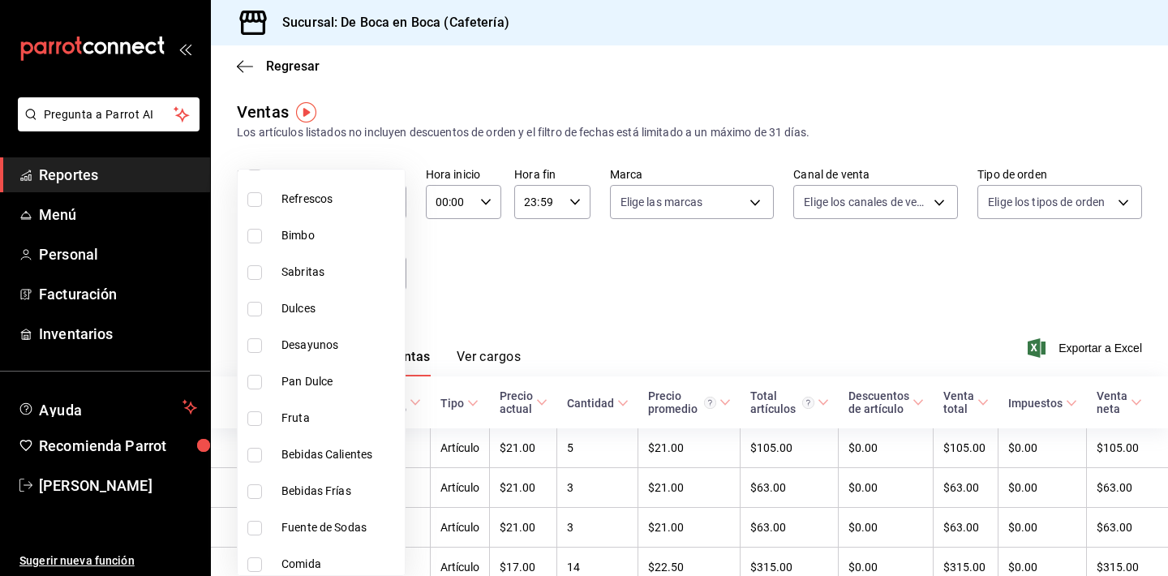
scroll to position [703, 0]
click at [318, 200] on span "Refrescos" at bounding box center [340, 198] width 117 height 17
type input "b389ae2c-4ec7-41c4-8ca4-1c94710b2027"
checkbox input "true"
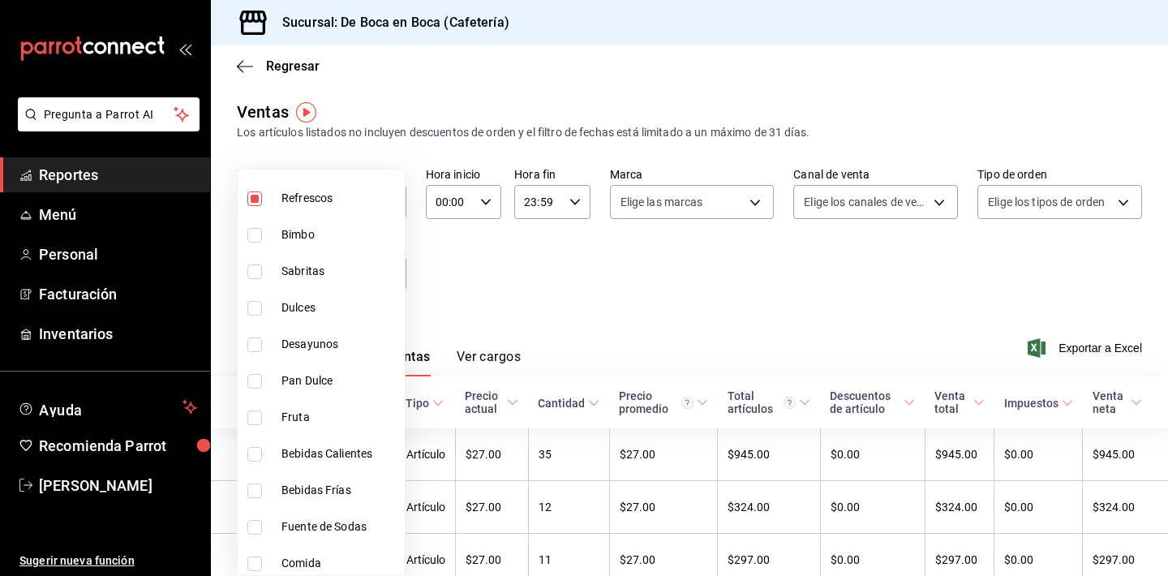
click at [523, 300] on div at bounding box center [584, 288] width 1168 height 576
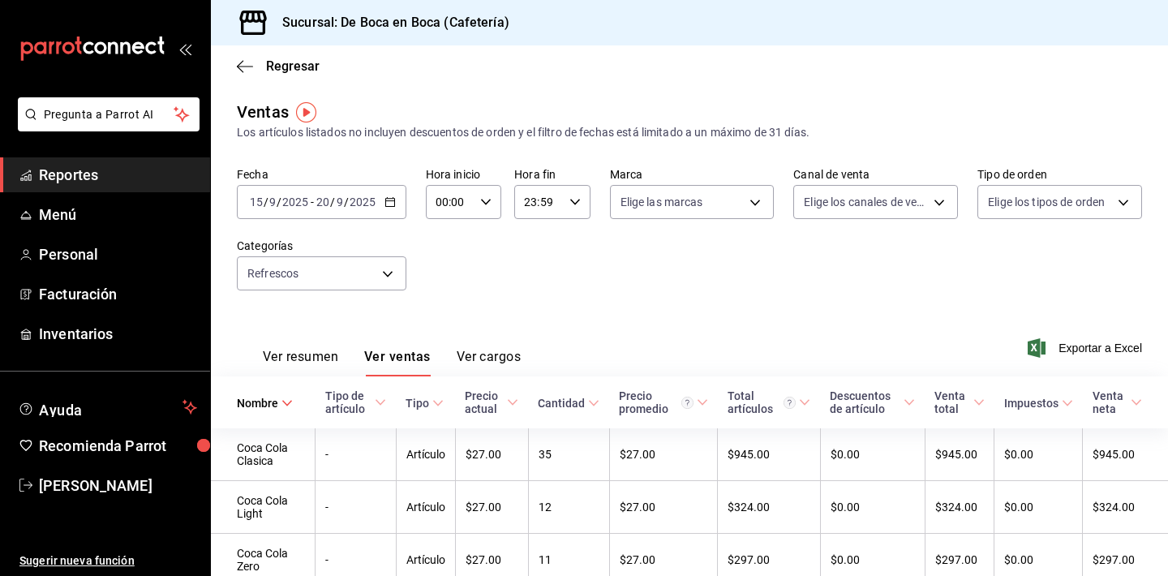
click at [290, 409] on span "Nombre" at bounding box center [265, 403] width 56 height 13
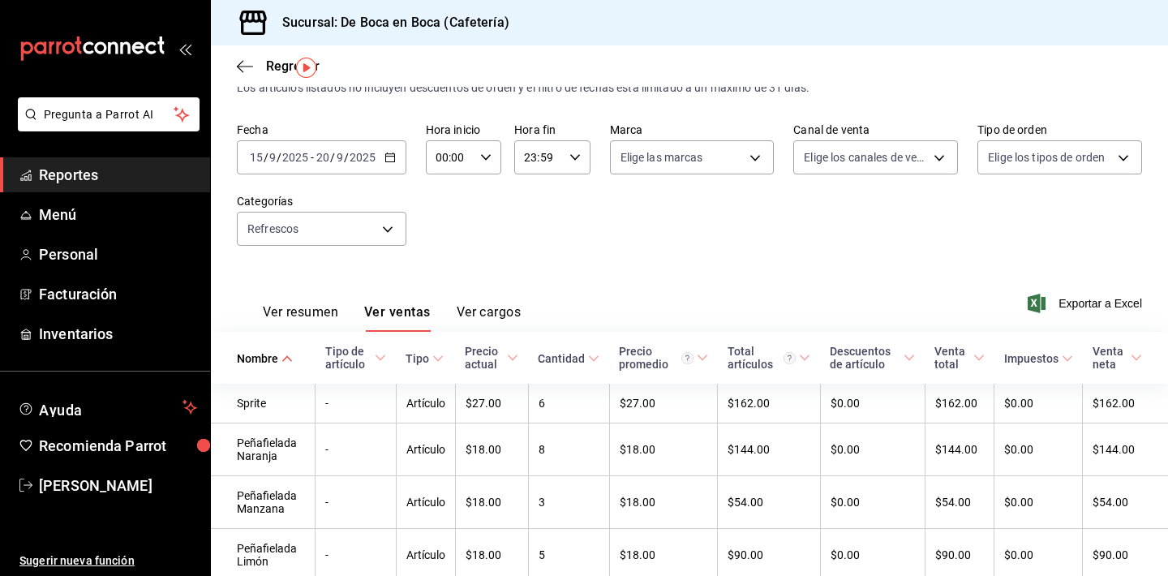
scroll to position [41, 0]
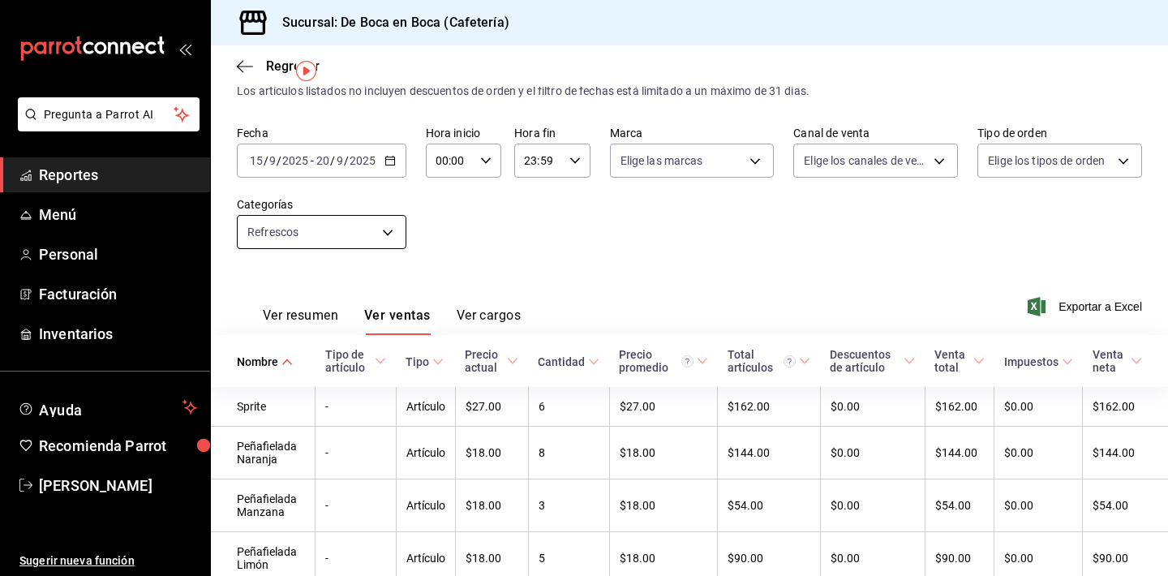
click at [339, 220] on body "Pregunta a Parrot AI Reportes Menú Personal Facturación Inventarios Ayuda Recom…" at bounding box center [584, 288] width 1168 height 576
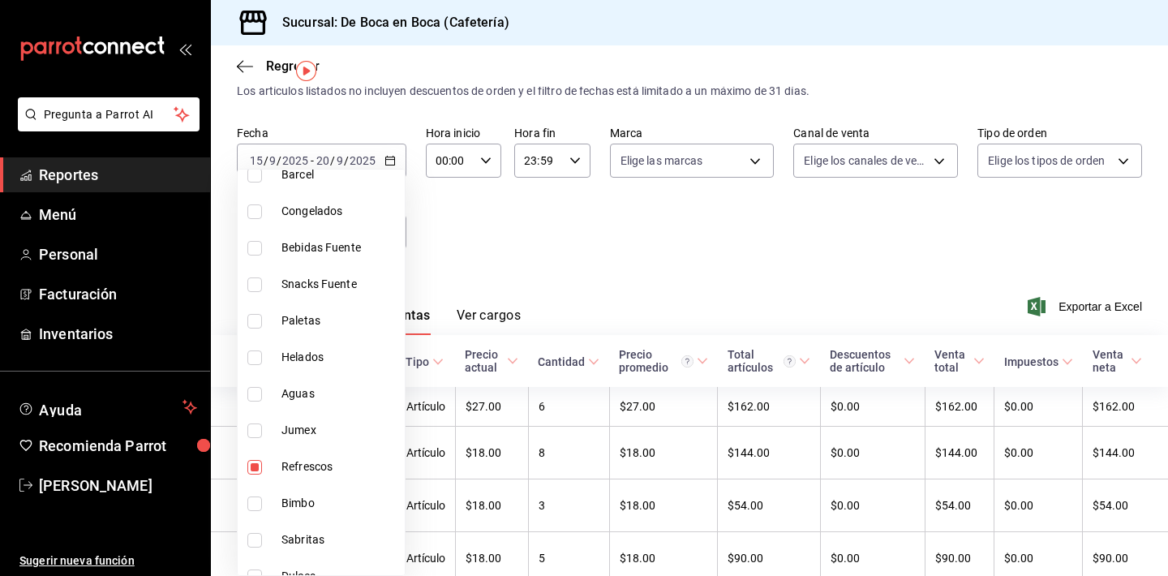
scroll to position [453, 0]
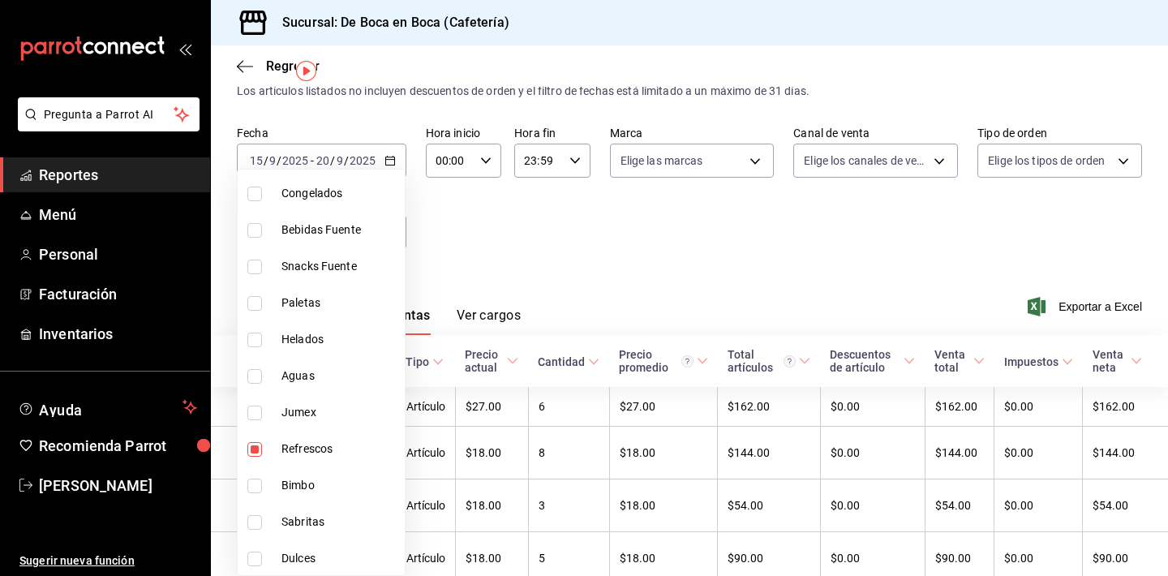
click at [330, 448] on span "Refrescos" at bounding box center [340, 449] width 117 height 17
checkbox input "false"
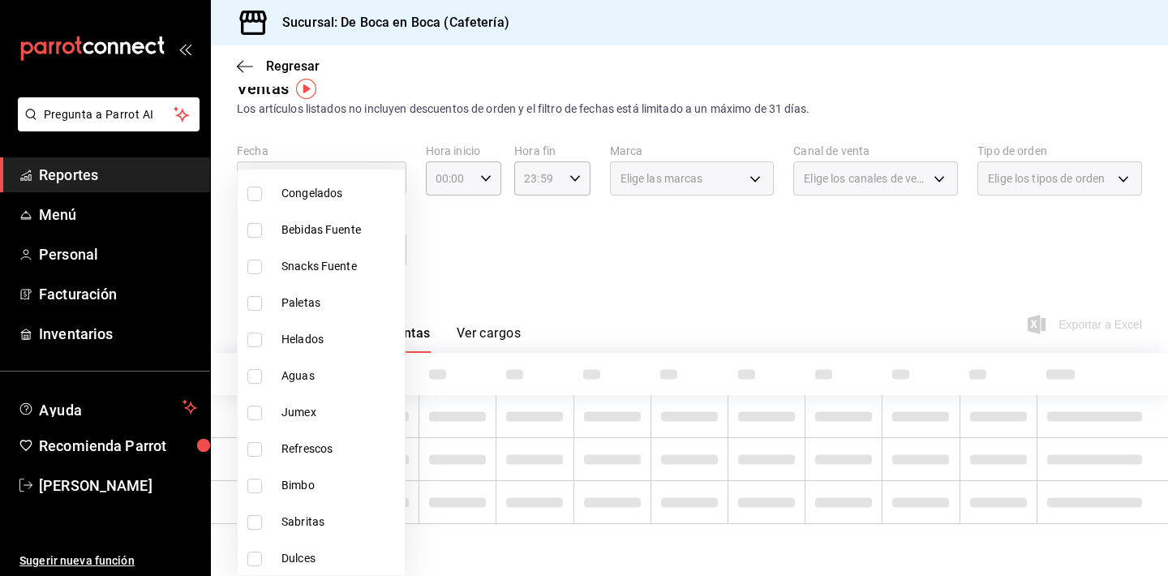
click at [450, 248] on div at bounding box center [584, 288] width 1168 height 576
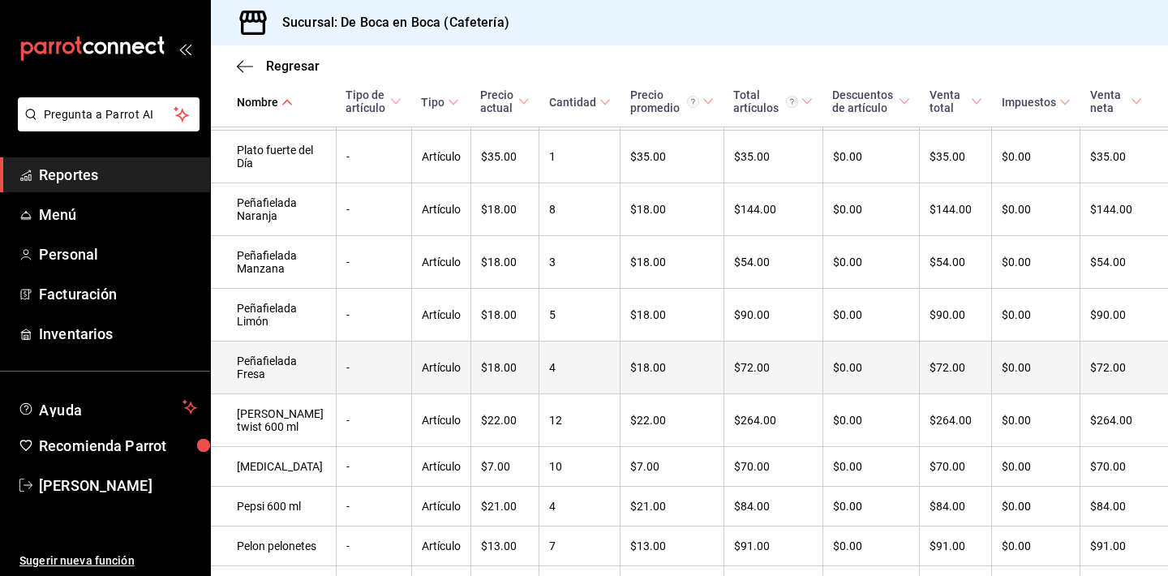
scroll to position [2427, 0]
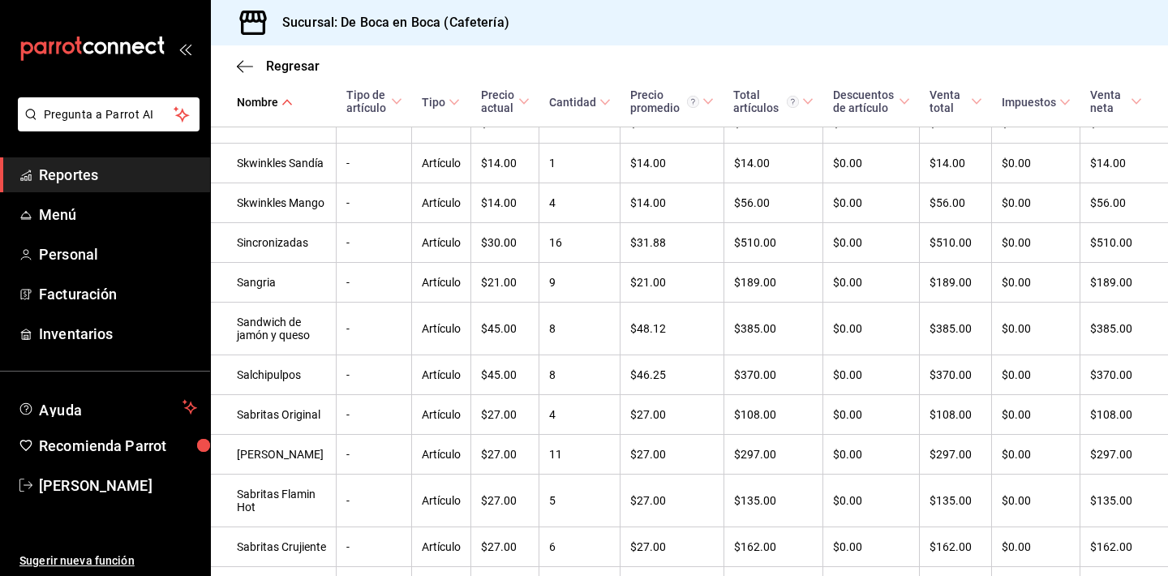
click at [274, 102] on div "Nombre" at bounding box center [257, 102] width 41 height 13
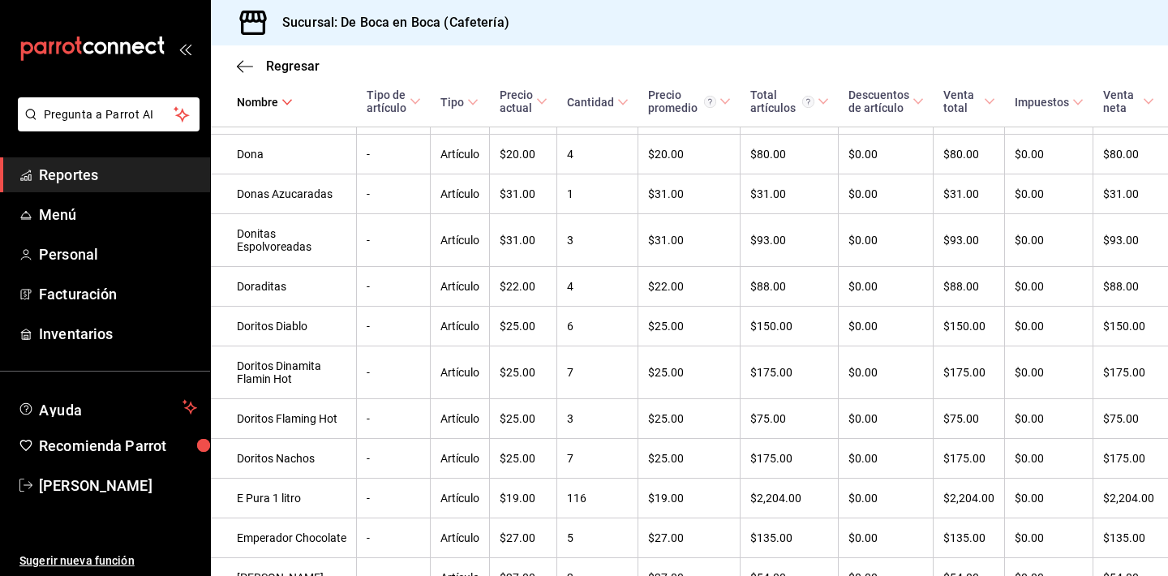
scroll to position [3351, 0]
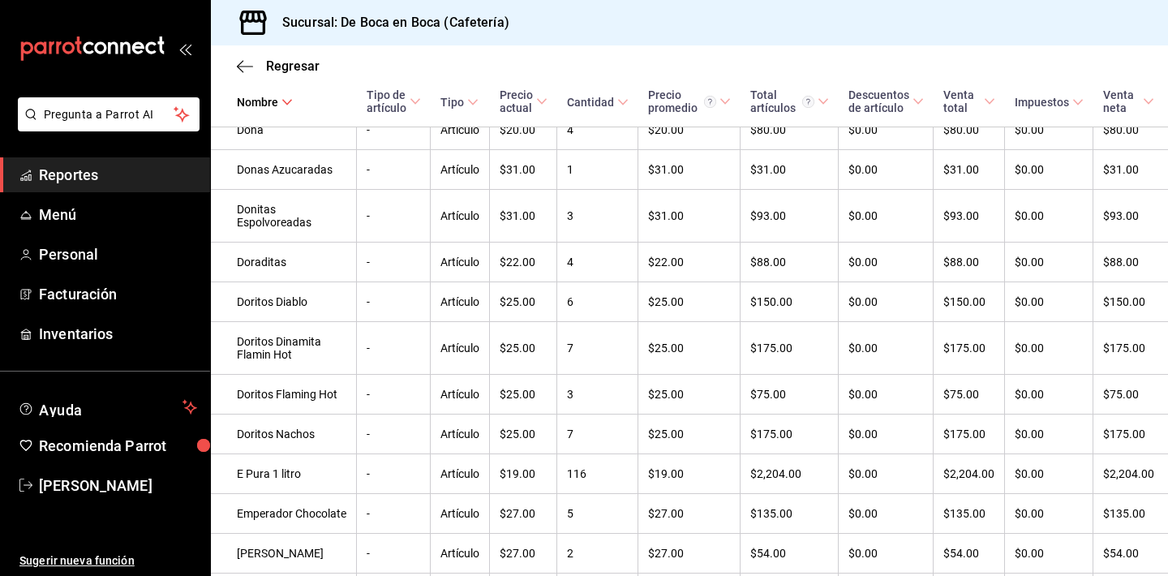
click at [103, 182] on span "Reportes" at bounding box center [118, 175] width 158 height 22
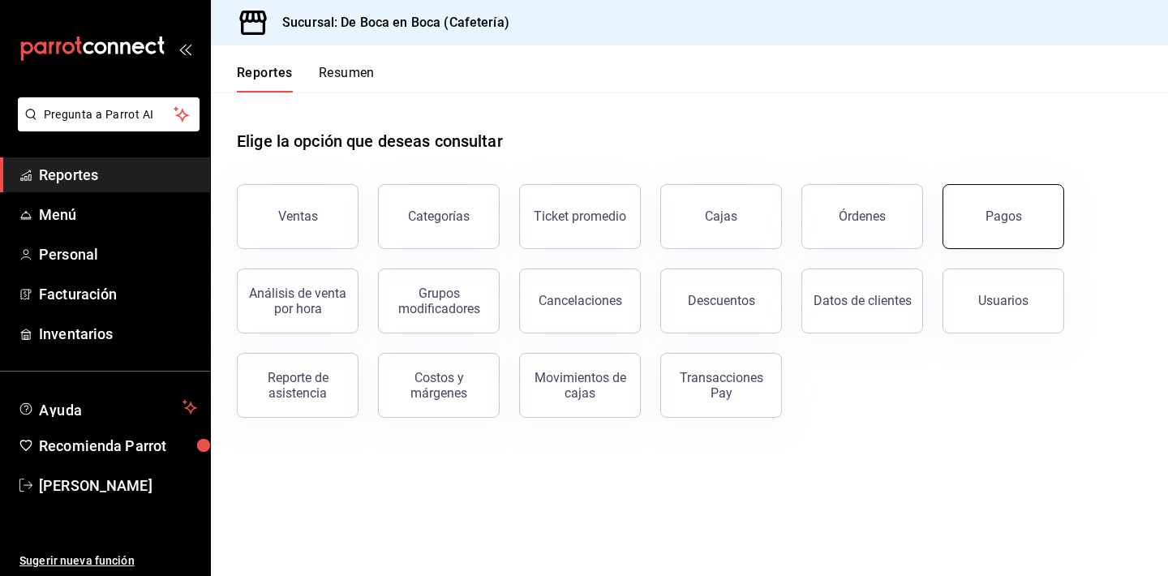
click at [1007, 210] on div "Pagos" at bounding box center [1004, 215] width 37 height 15
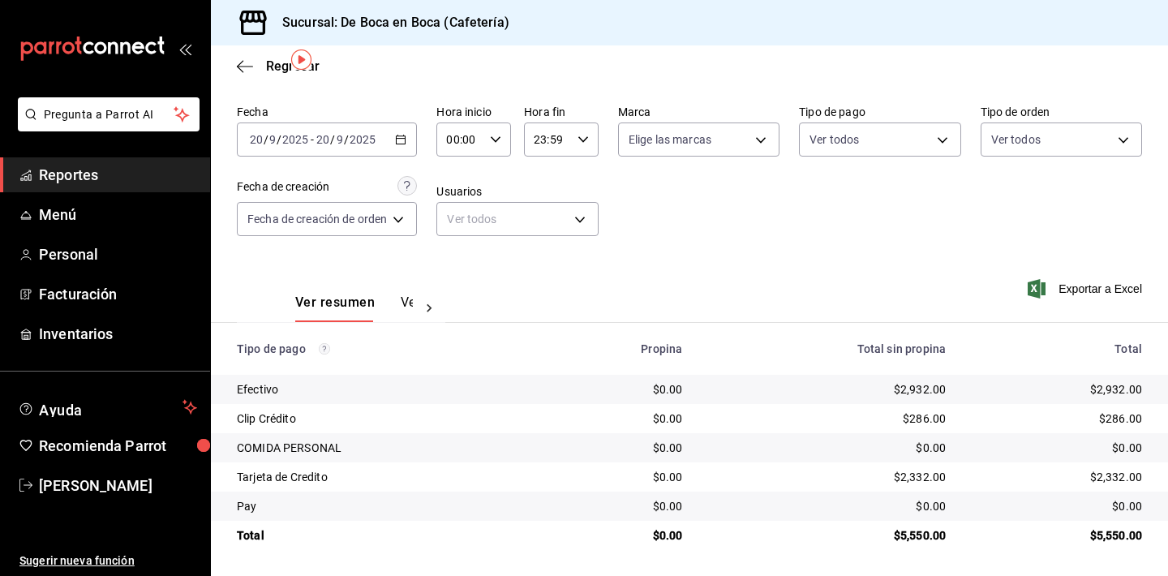
scroll to position [52, 0]
click at [262, 64] on span "Regresar" at bounding box center [278, 65] width 83 height 15
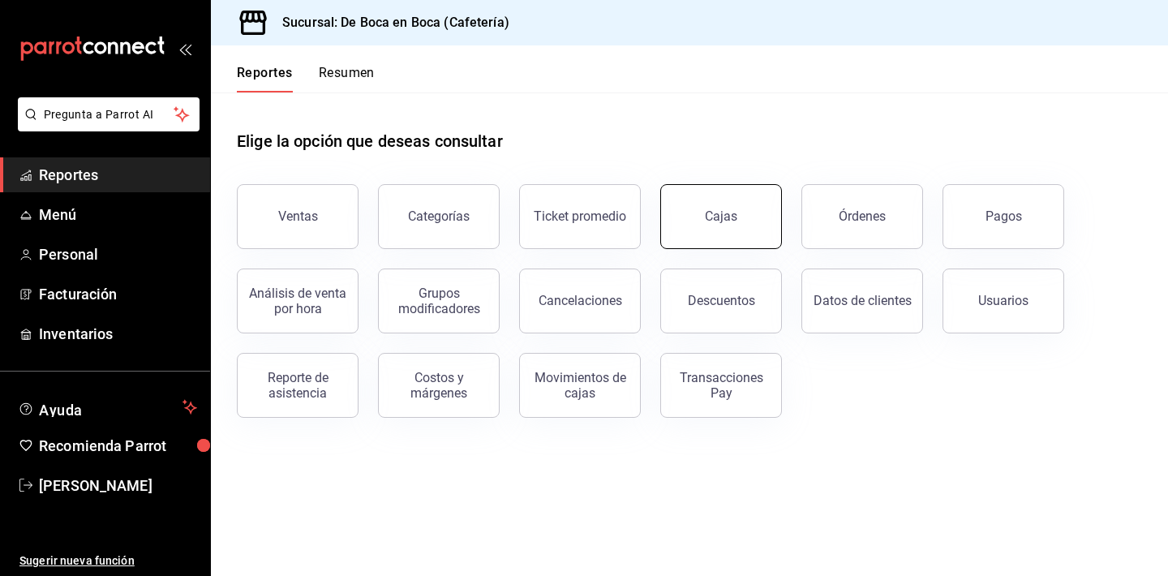
click at [729, 239] on link "Cajas" at bounding box center [721, 216] width 122 height 65
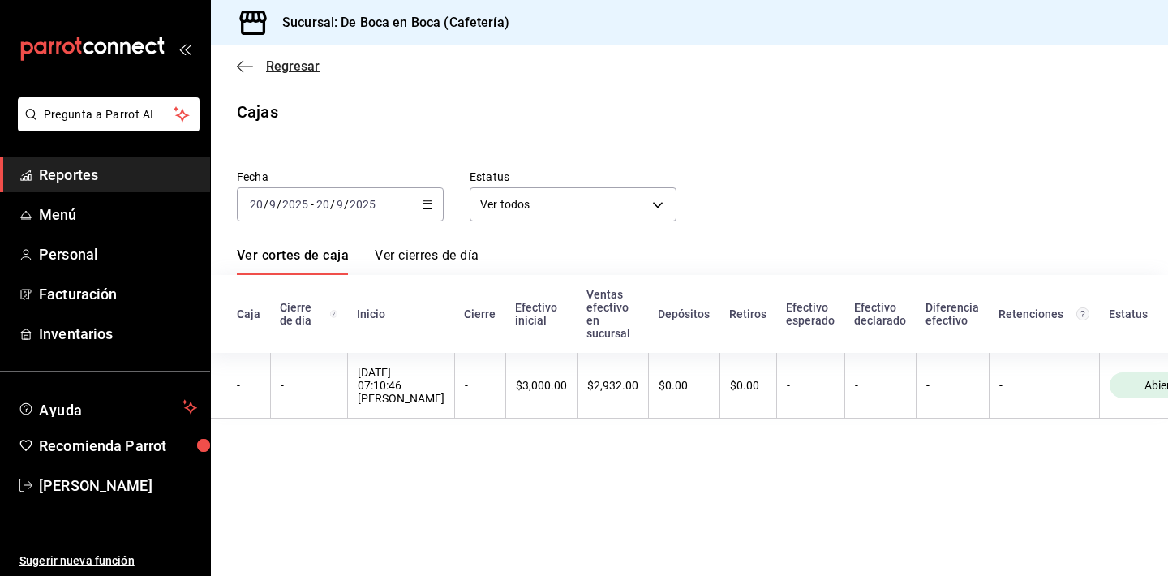
click at [293, 64] on span "Regresar" at bounding box center [293, 65] width 54 height 15
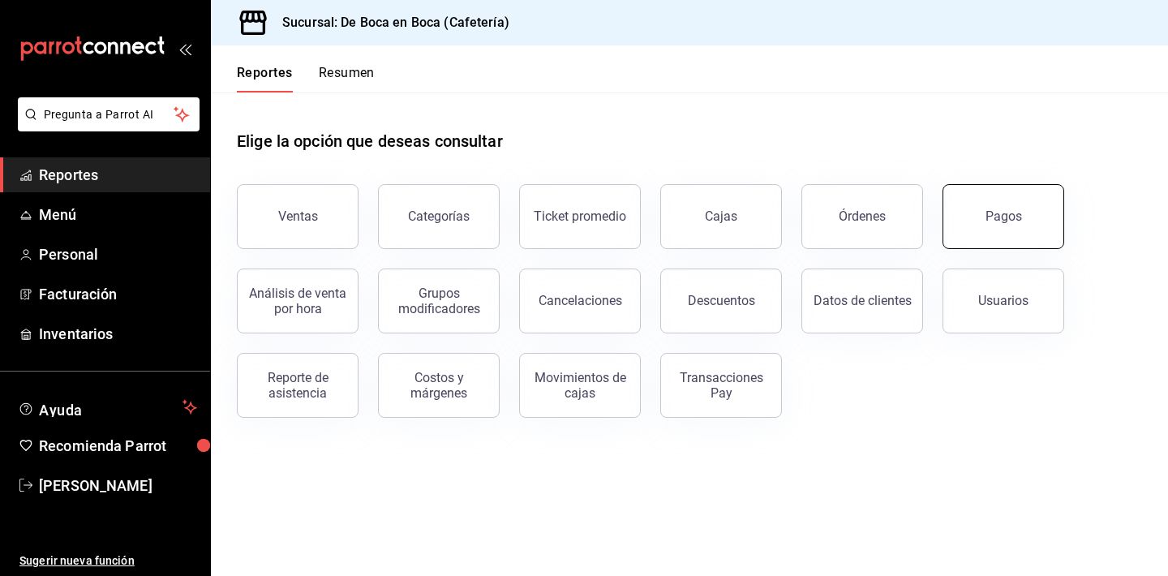
click at [1007, 202] on button "Pagos" at bounding box center [1004, 216] width 122 height 65
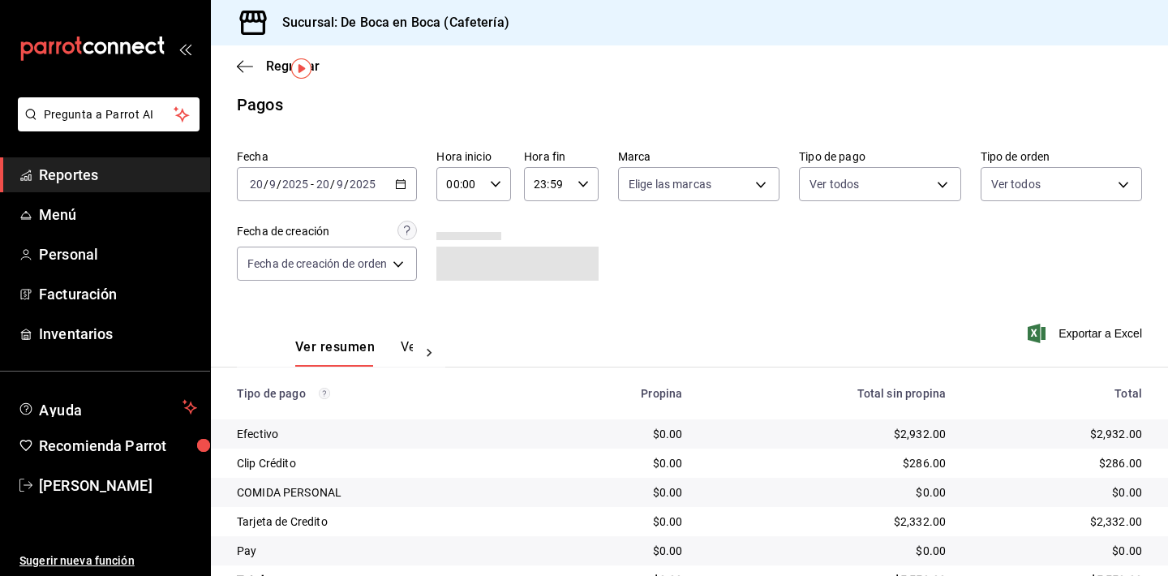
scroll to position [52, 0]
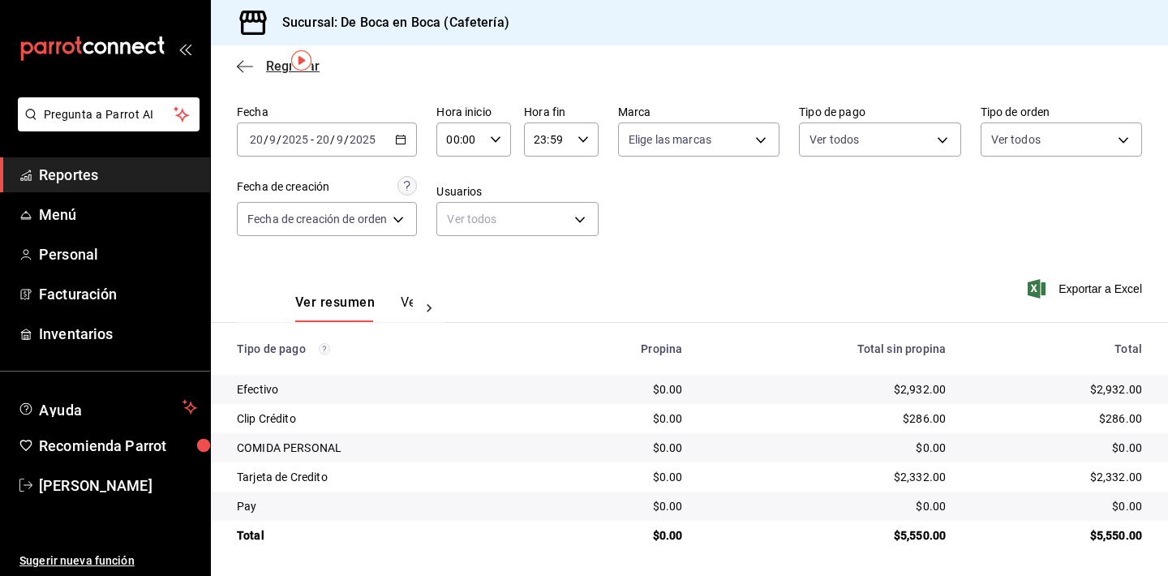
click at [264, 64] on span "Regresar" at bounding box center [278, 65] width 83 height 15
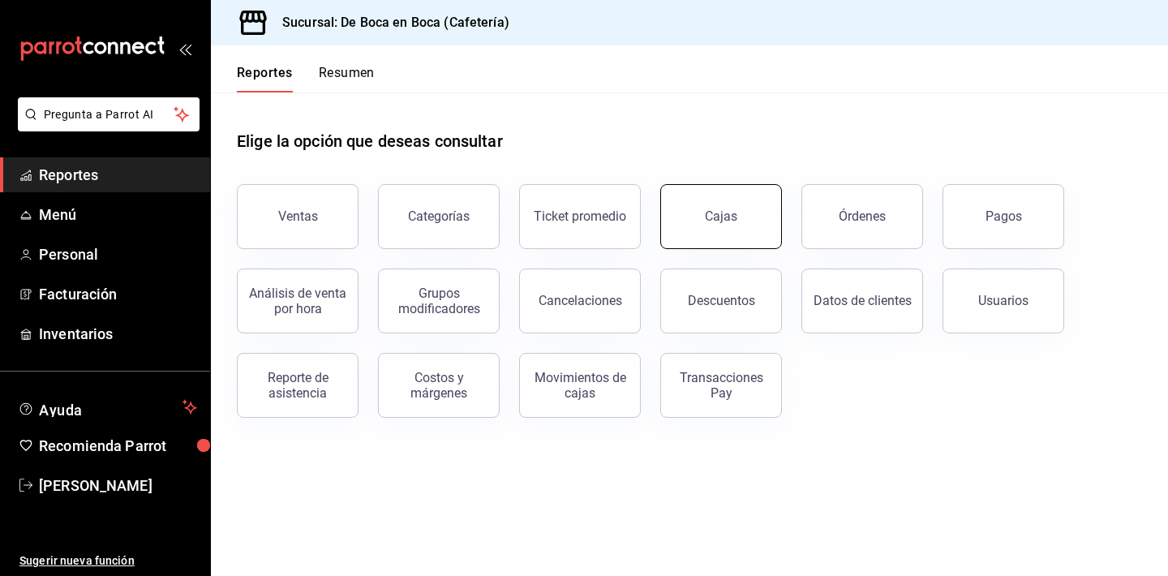
click at [760, 217] on link "Cajas" at bounding box center [721, 216] width 122 height 65
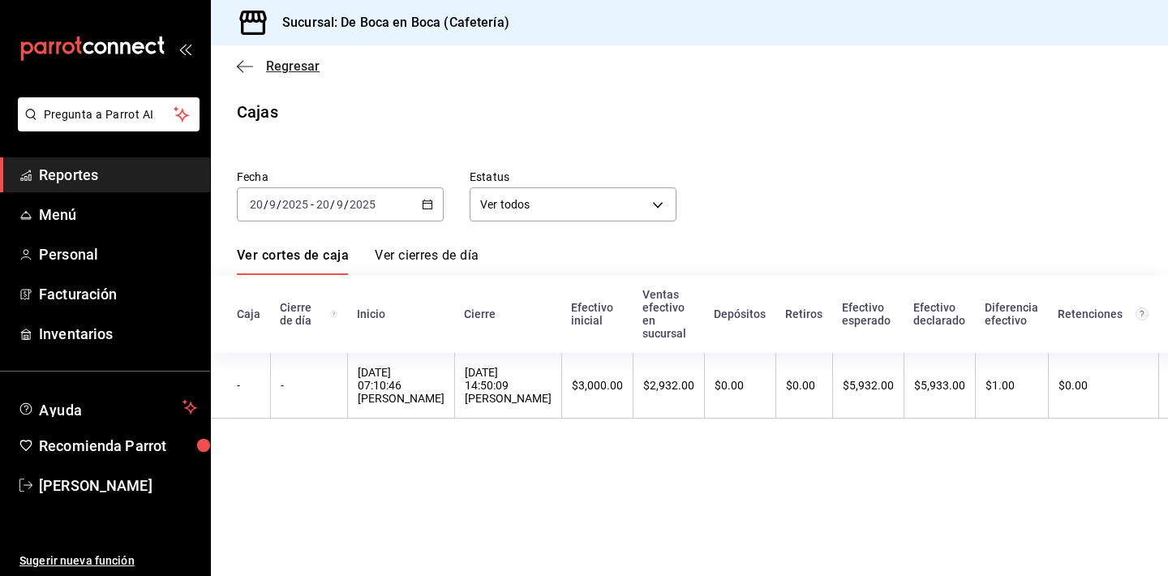
click at [303, 71] on span "Regresar" at bounding box center [293, 65] width 54 height 15
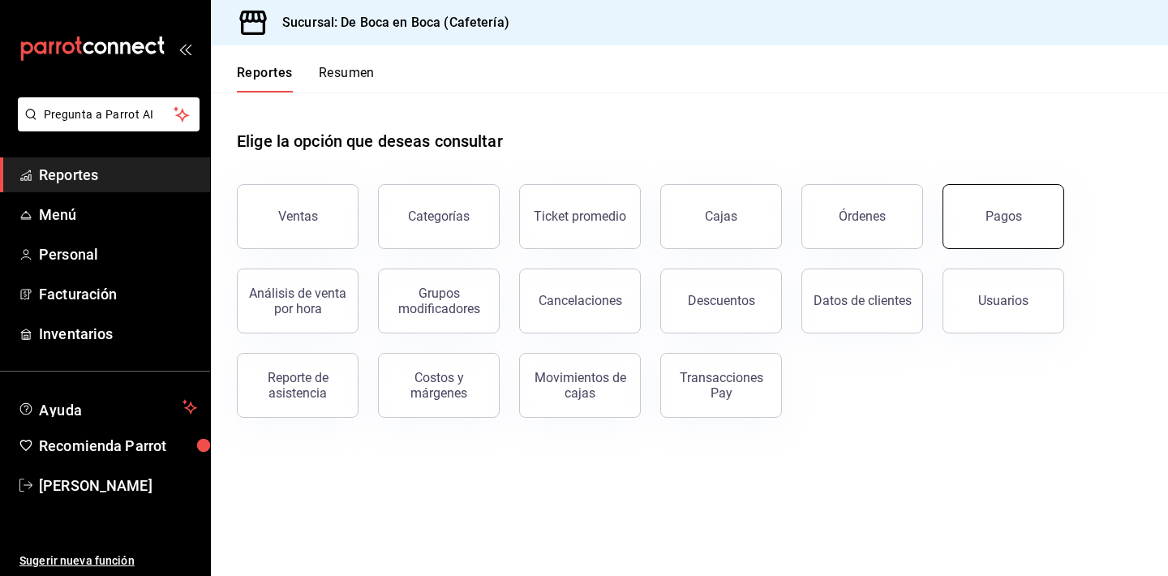
click at [1009, 211] on div "Pagos" at bounding box center [1004, 215] width 37 height 15
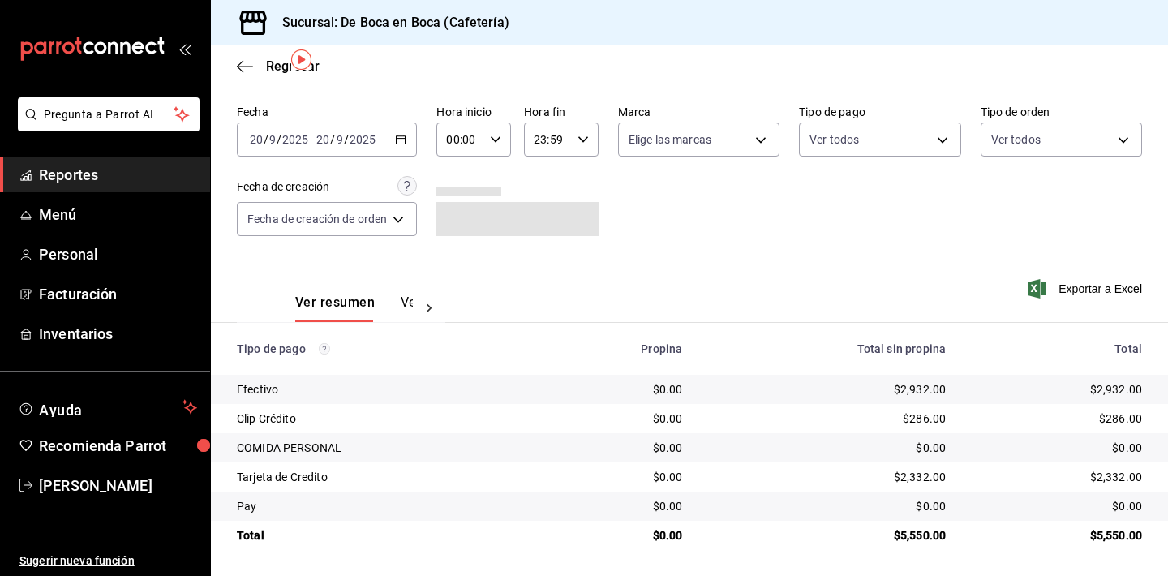
scroll to position [52, 0]
click at [285, 71] on span "Regresar" at bounding box center [293, 65] width 54 height 15
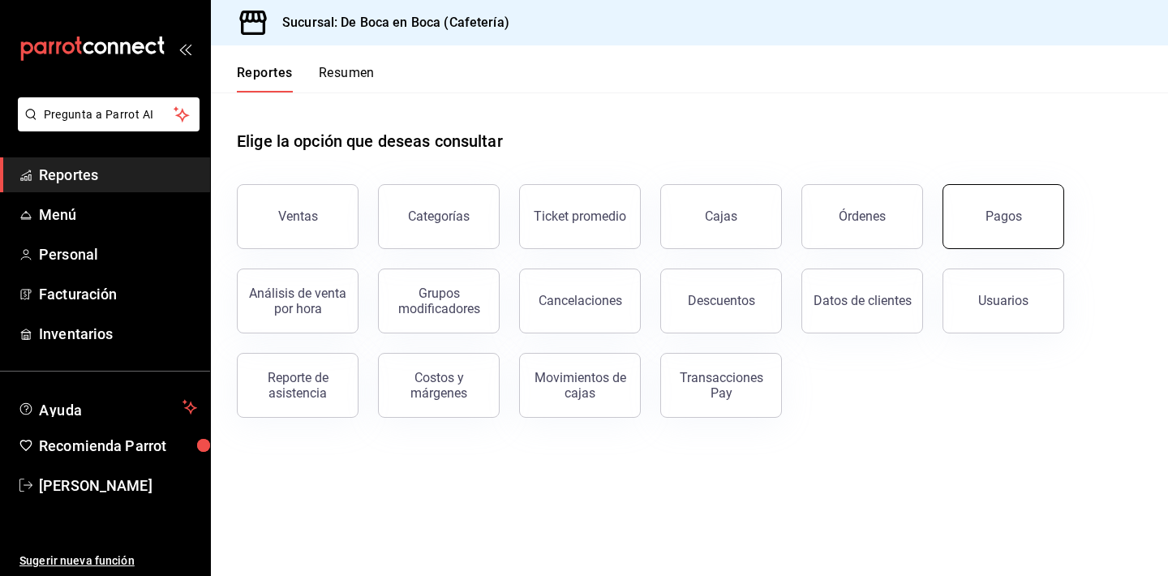
click at [1024, 235] on button "Pagos" at bounding box center [1004, 216] width 122 height 65
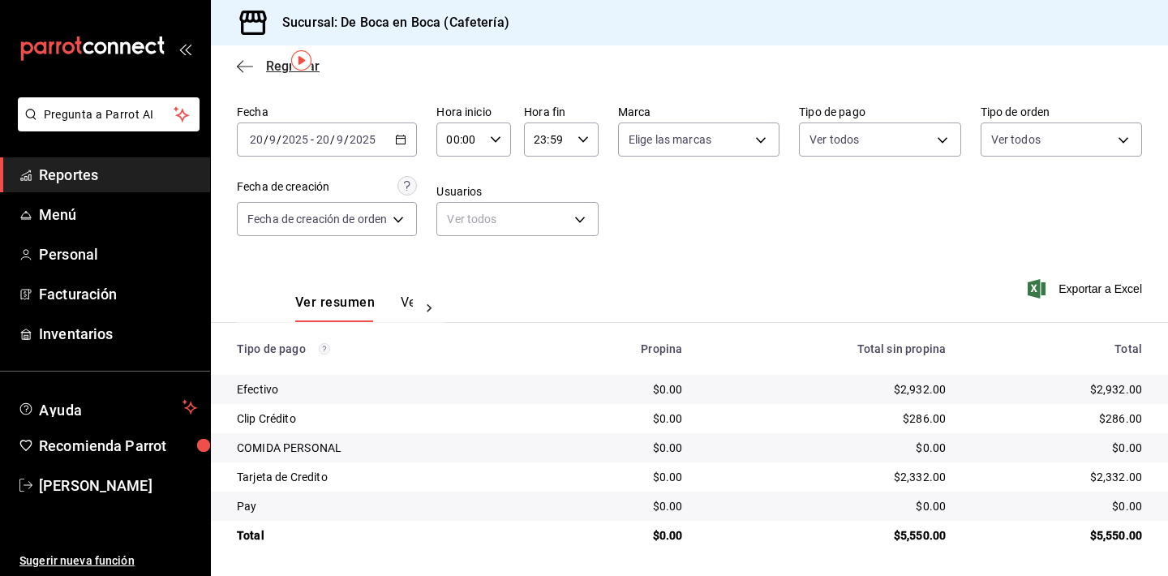
click at [276, 73] on span "Regresar" at bounding box center [293, 65] width 54 height 15
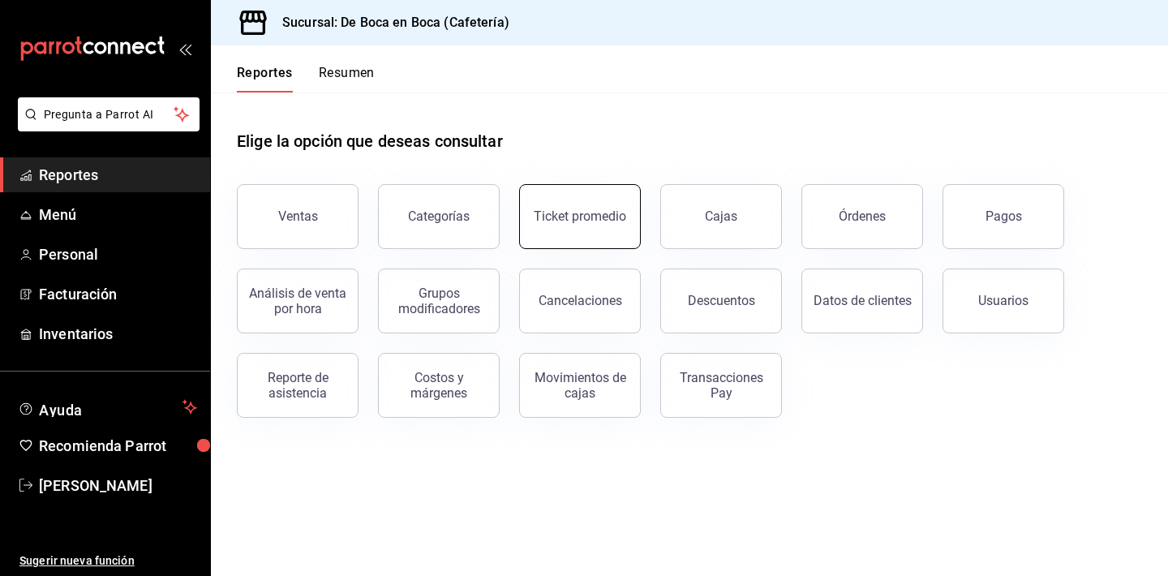
click at [589, 212] on div "Ticket promedio" at bounding box center [580, 215] width 92 height 15
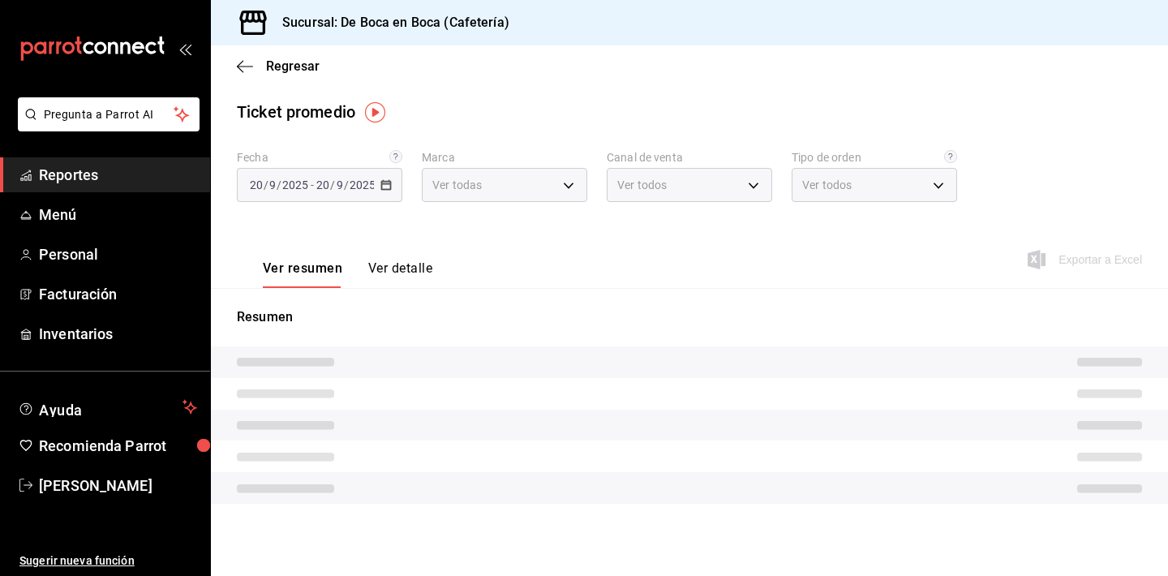
type input "4eab8db2-e1dc-4fb3-9b1f-7fa82010a4f3"
type input "PARROT,UBER_EATS,RAPPI,DIDI_FOOD,ONLINE"
type input "61aa6ed0-89e8-4ade-ab8f-9d5a6c3a5d55,64c7675a-ad12-4e92-a92e-381dad39d6f0,EXTER…"
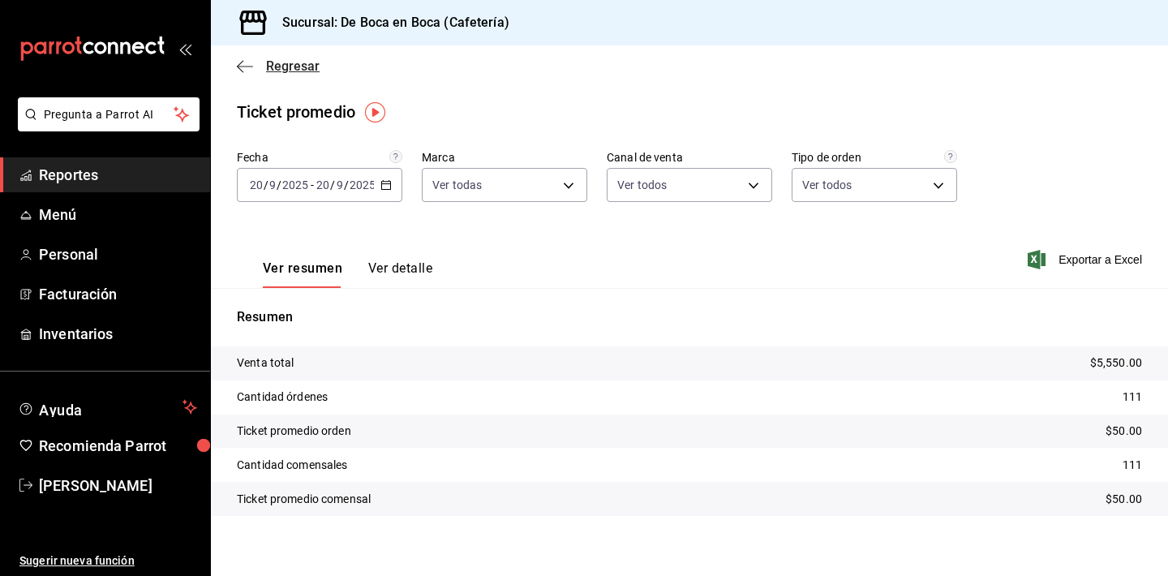
click at [272, 63] on span "Regresar" at bounding box center [293, 65] width 54 height 15
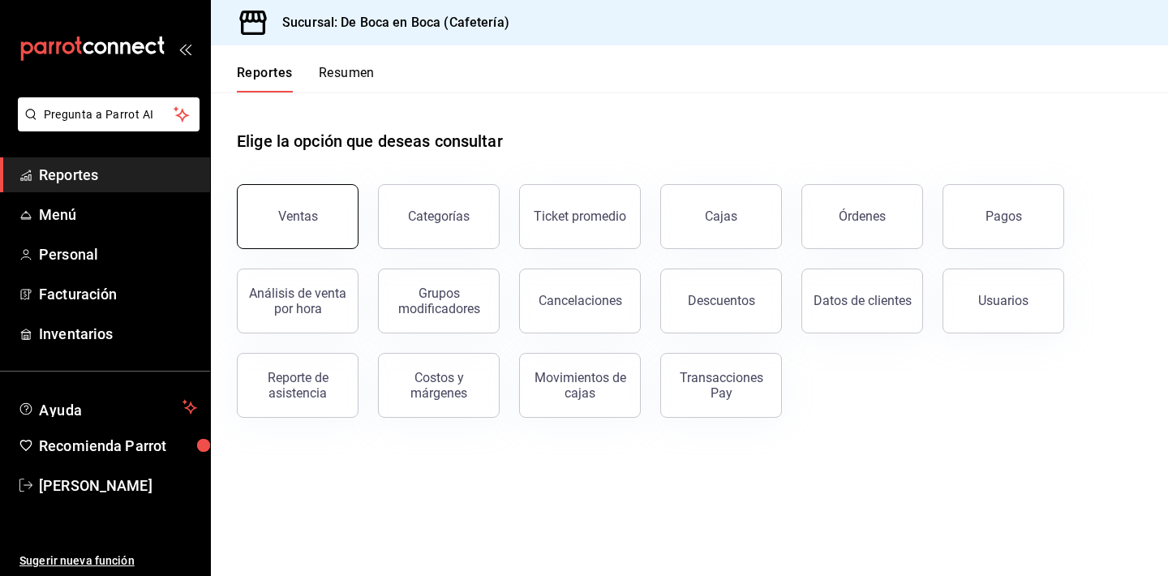
click at [316, 216] on div "Ventas" at bounding box center [298, 215] width 40 height 15
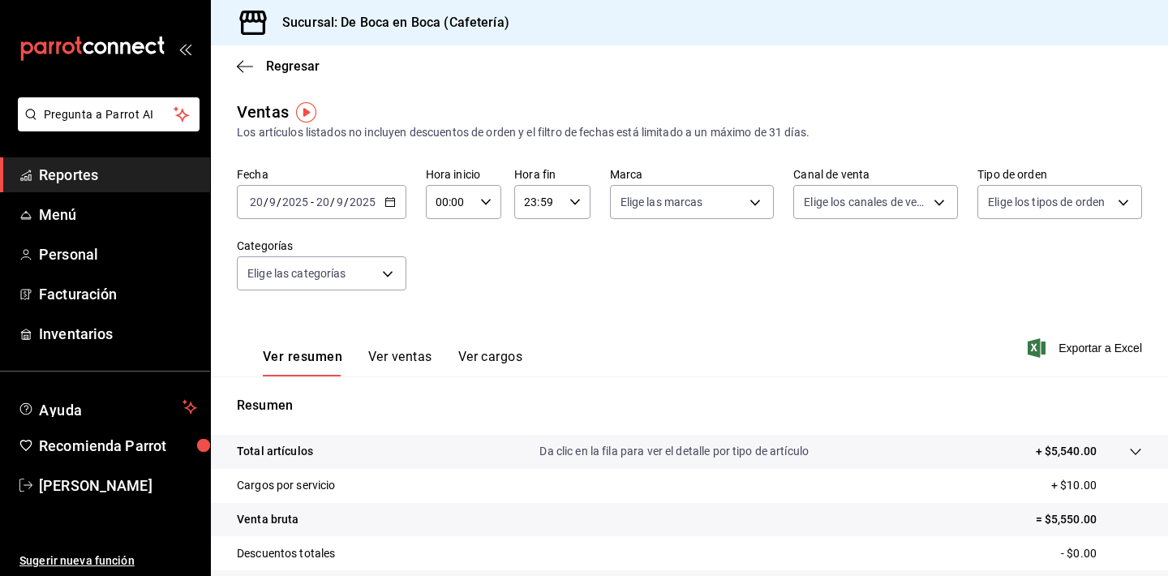
click at [416, 353] on button "Ver ventas" at bounding box center [400, 363] width 64 height 28
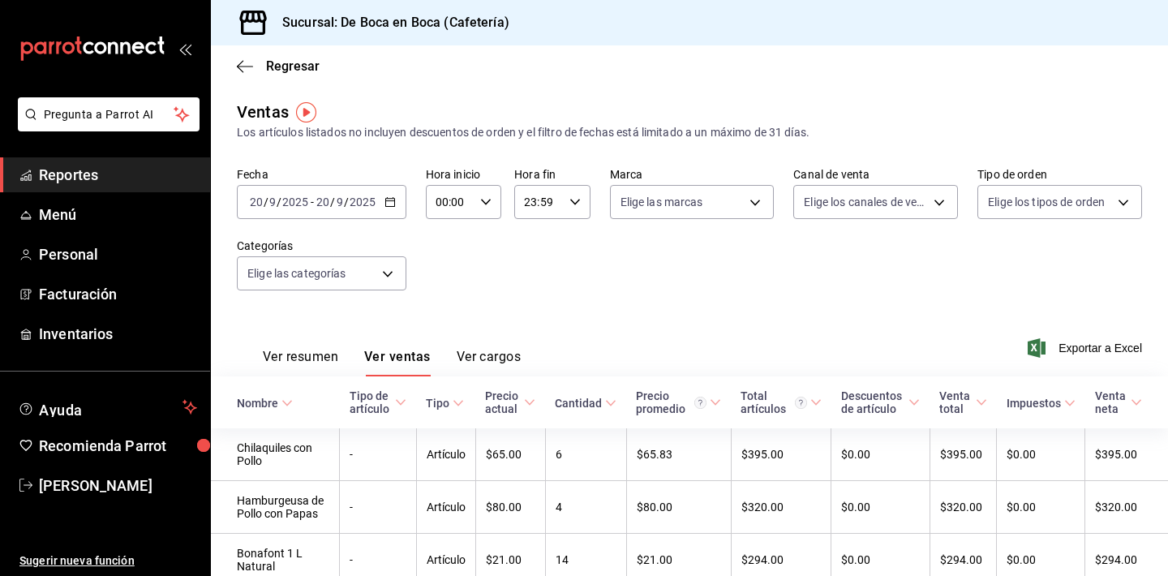
click at [602, 409] on div "Cantidad" at bounding box center [578, 403] width 47 height 13
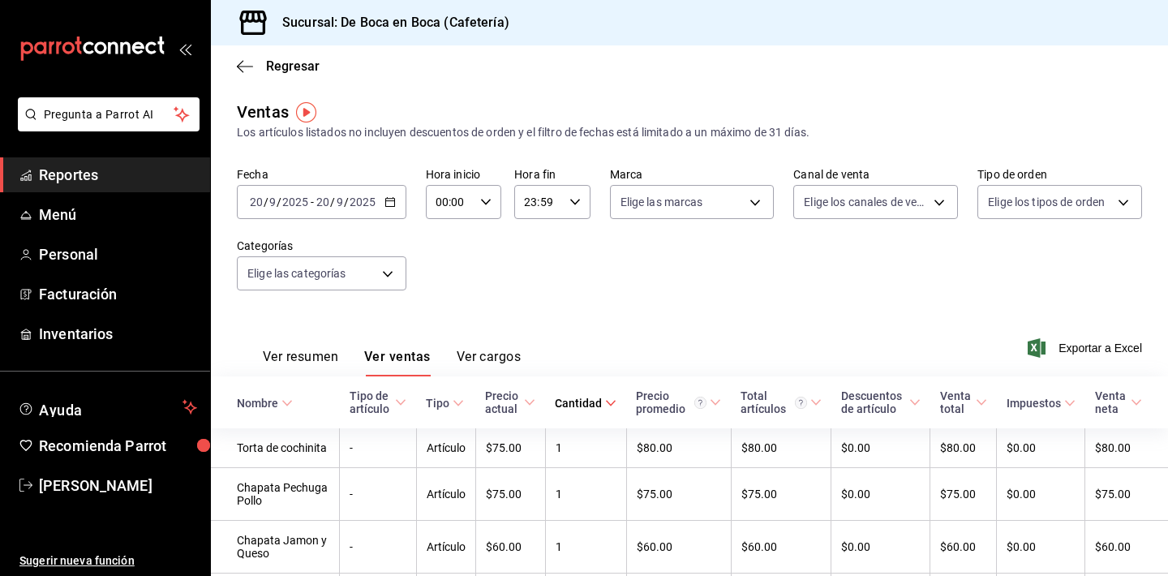
click at [602, 409] on div "Cantidad" at bounding box center [578, 403] width 47 height 13
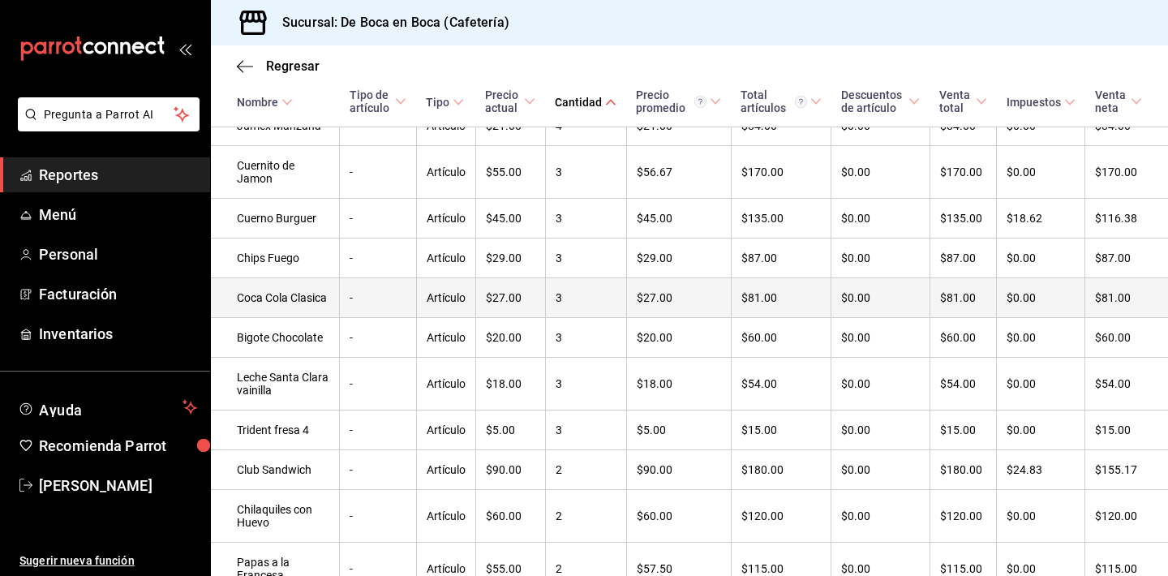
scroll to position [764, 0]
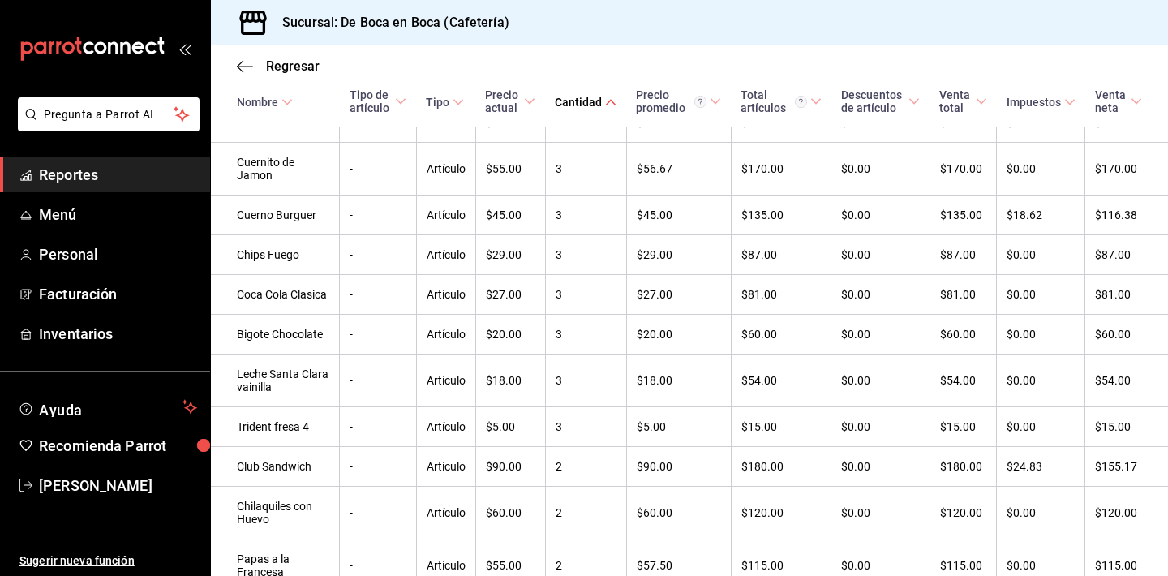
click at [596, 94] on th "Cantidad" at bounding box center [585, 86] width 81 height 82
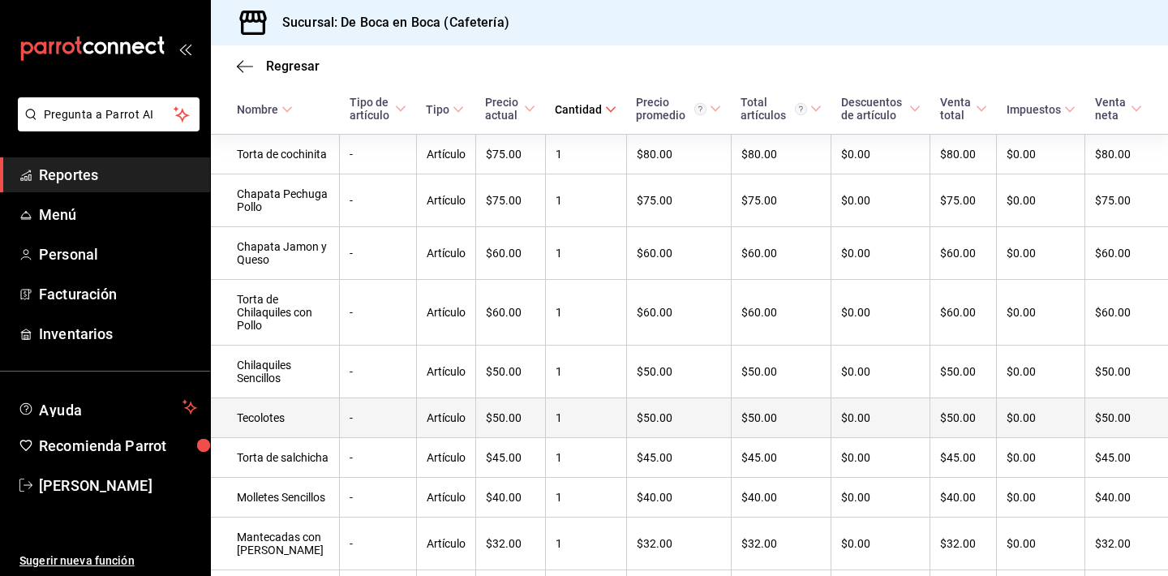
scroll to position [338, 0]
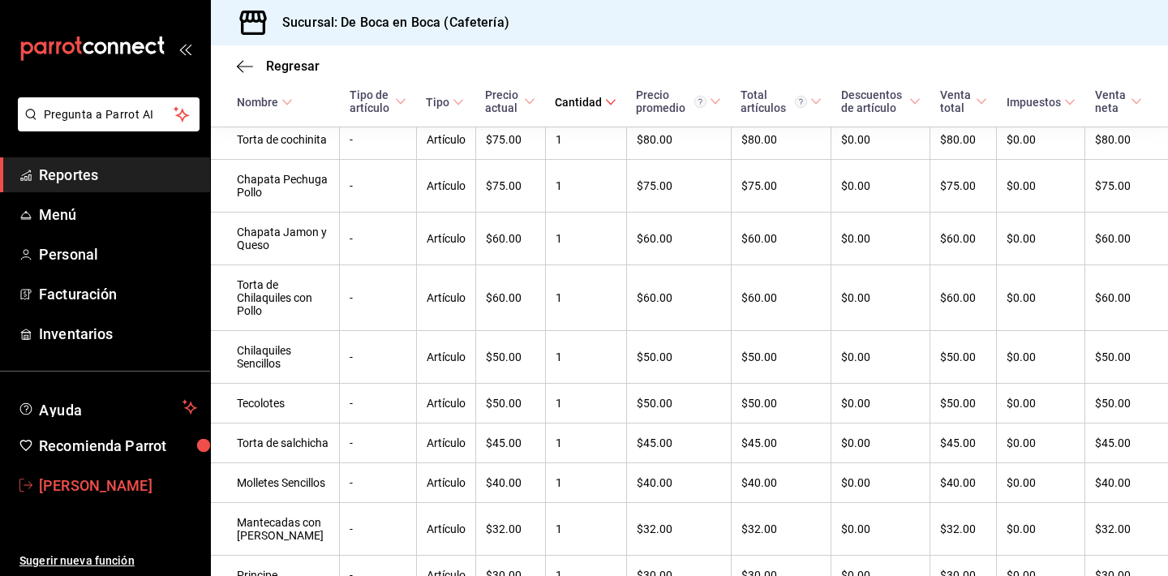
click at [106, 488] on span "[PERSON_NAME]" at bounding box center [118, 486] width 158 height 22
